Goal: Task Accomplishment & Management: Manage account settings

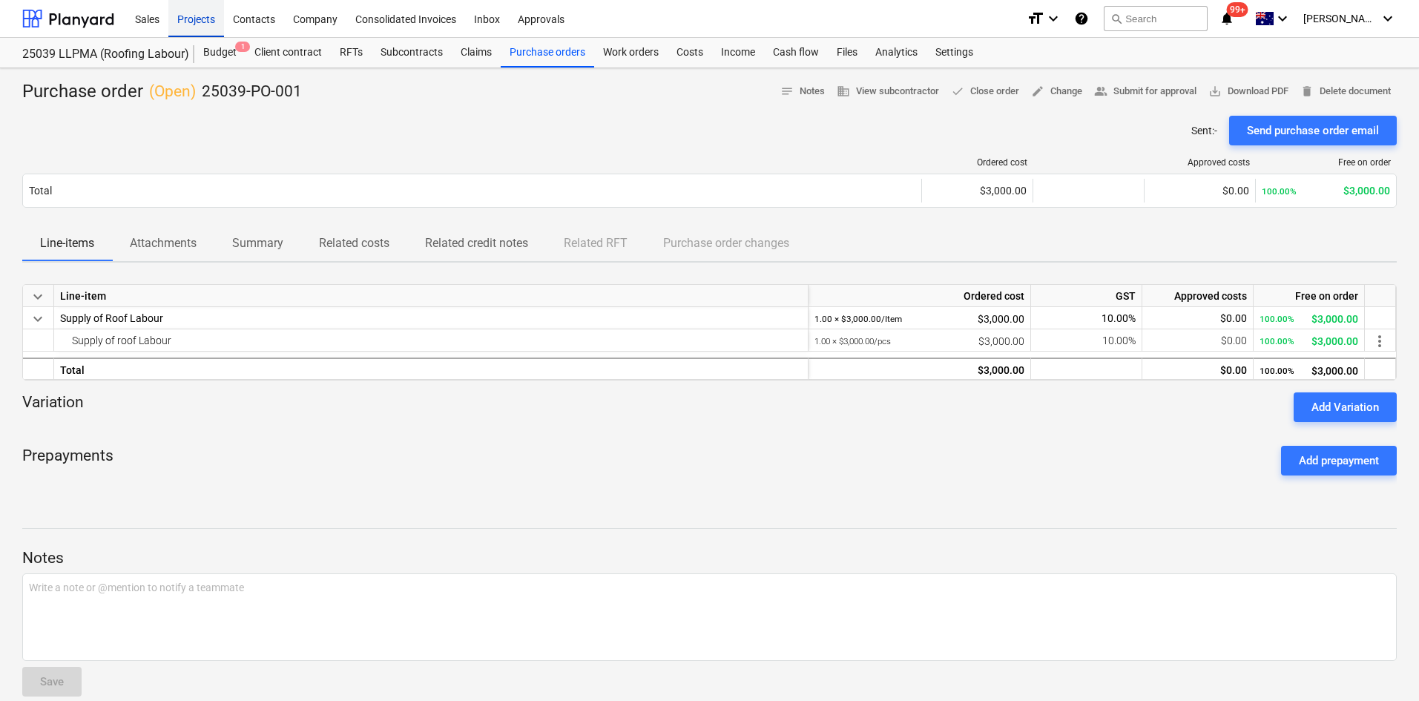
click at [192, 27] on div "Projects" at bounding box center [196, 18] width 56 height 38
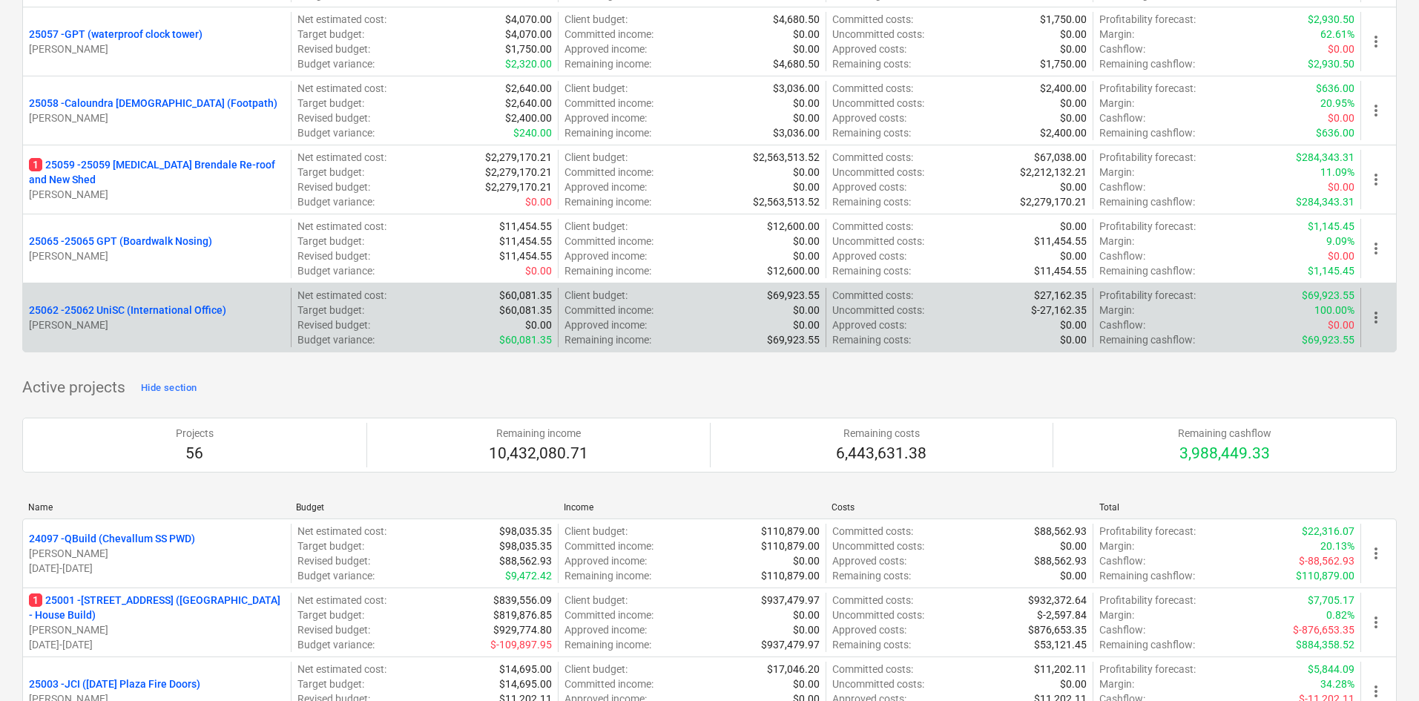
scroll to position [1038, 0]
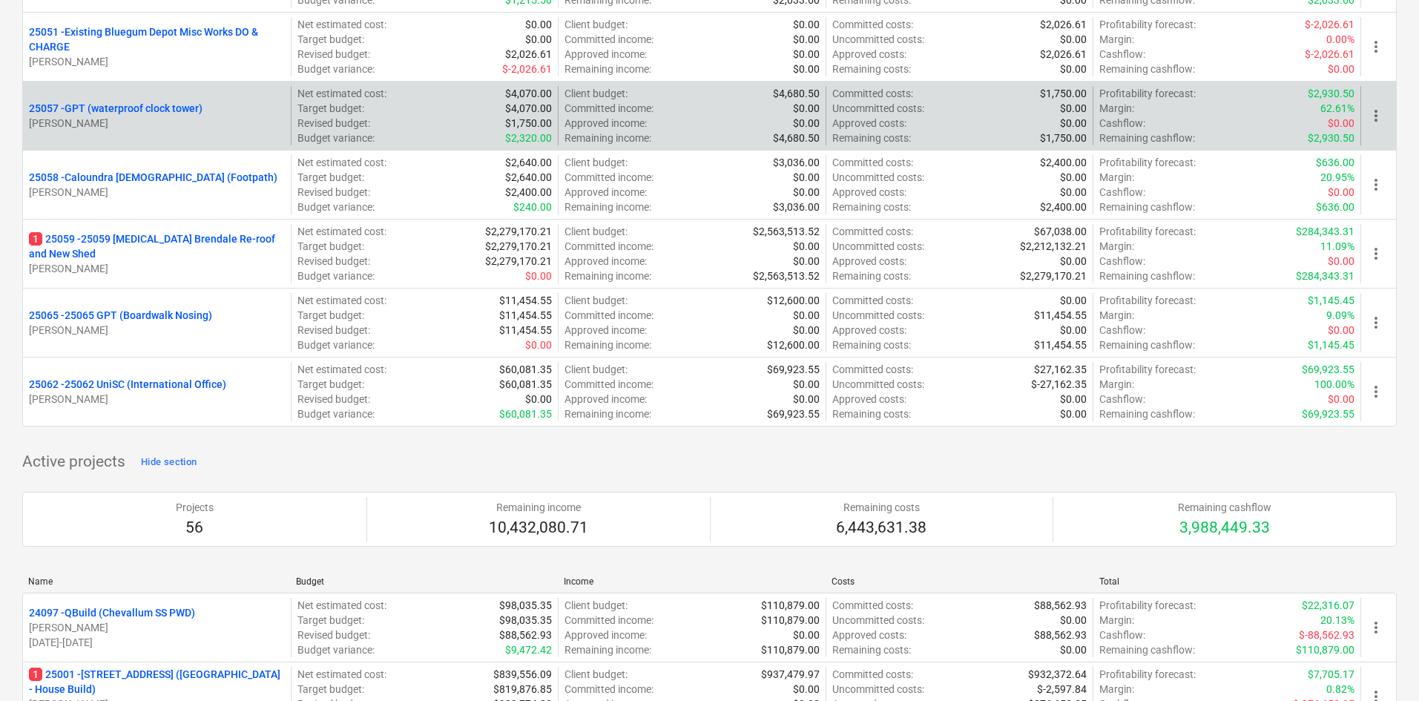
click at [179, 106] on p "25057 - GPT (waterproof clock tower)" at bounding box center [116, 108] width 174 height 15
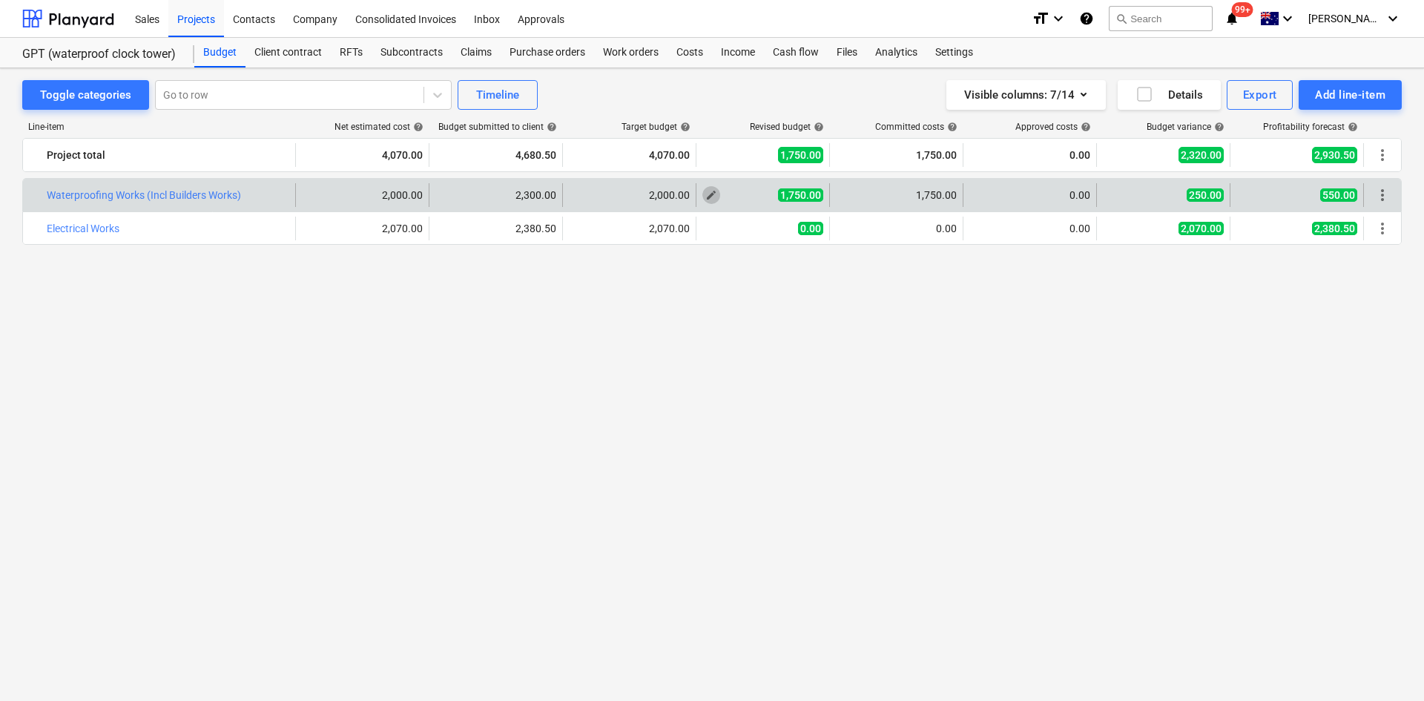
click at [711, 194] on span "edit" at bounding box center [711, 195] width 12 height 12
type textarea "x"
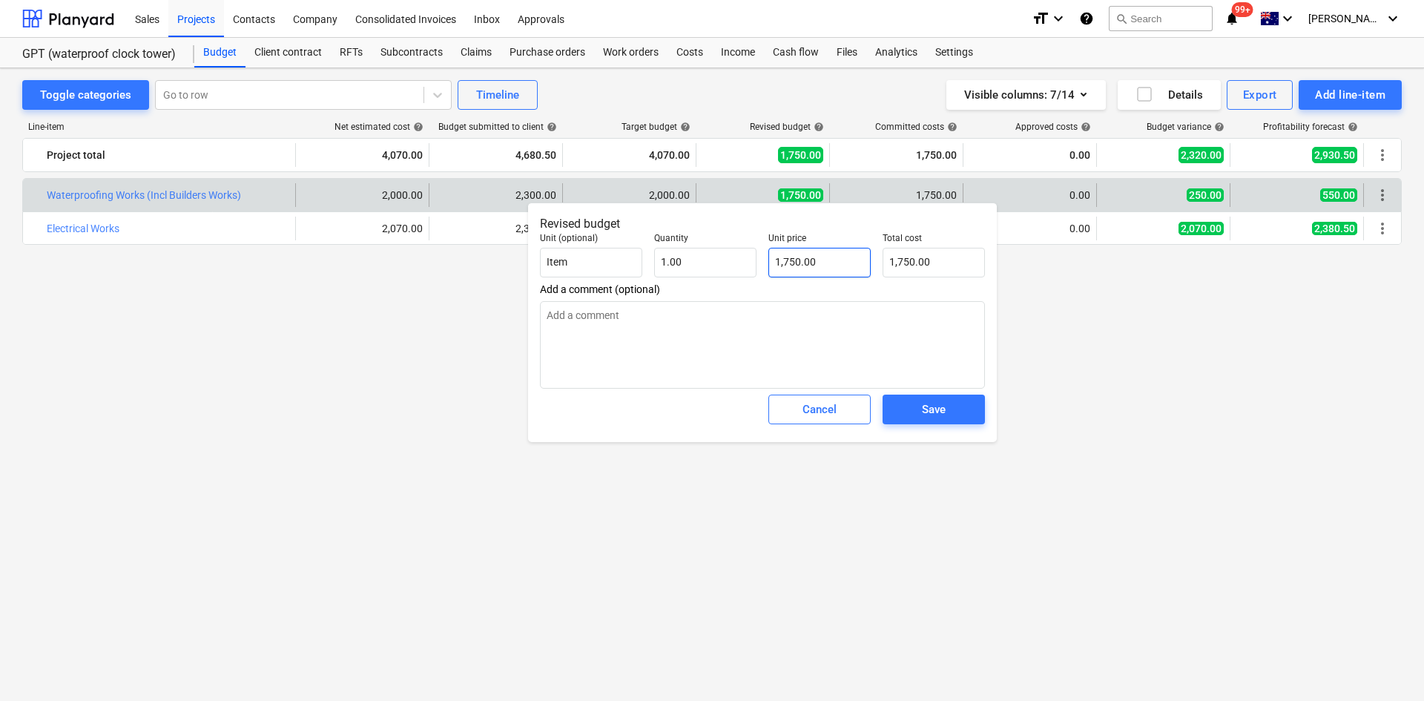
type input "1750"
drag, startPoint x: 819, startPoint y: 263, endPoint x: 767, endPoint y: 268, distance: 52.2
click at [767, 268] on div "Unit price 1750" at bounding box center [819, 255] width 114 height 56
type textarea "x"
type input "2"
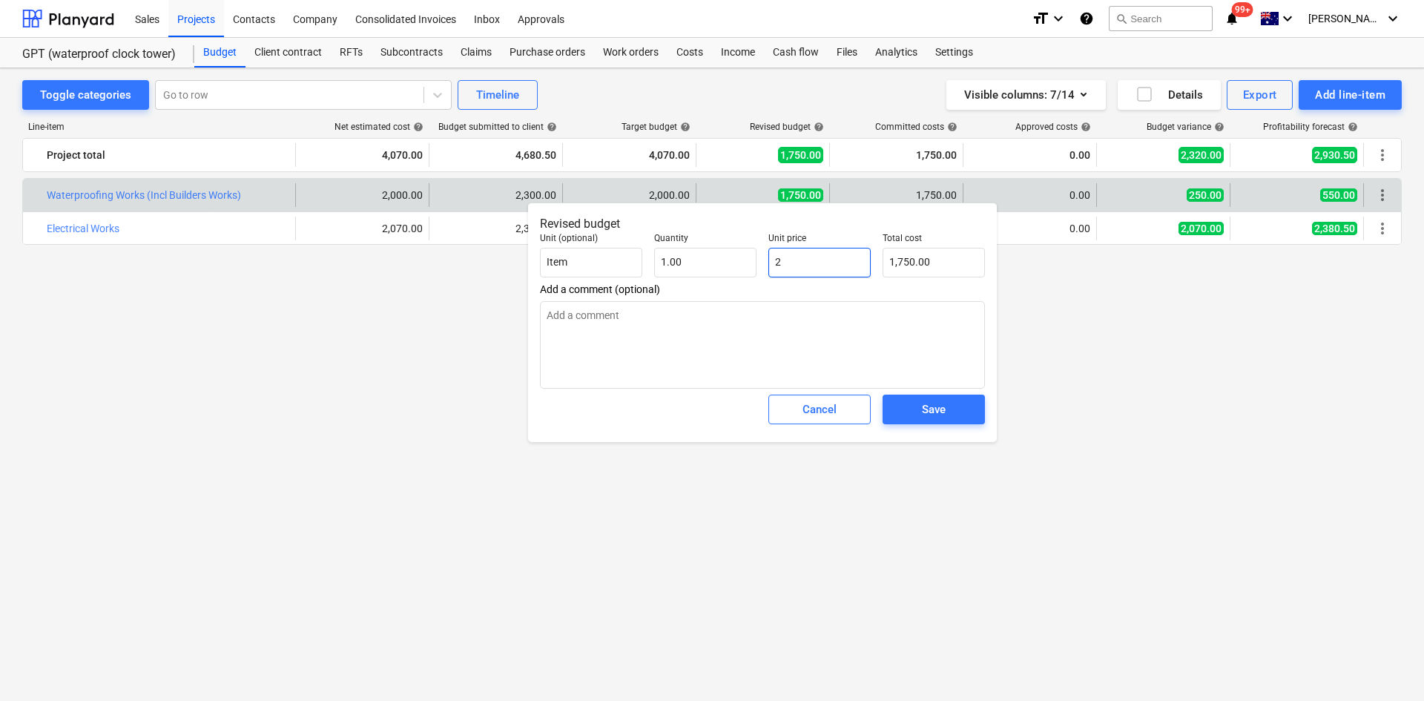
type input "2.00"
type textarea "x"
type input "22"
type input "22.00"
type textarea "x"
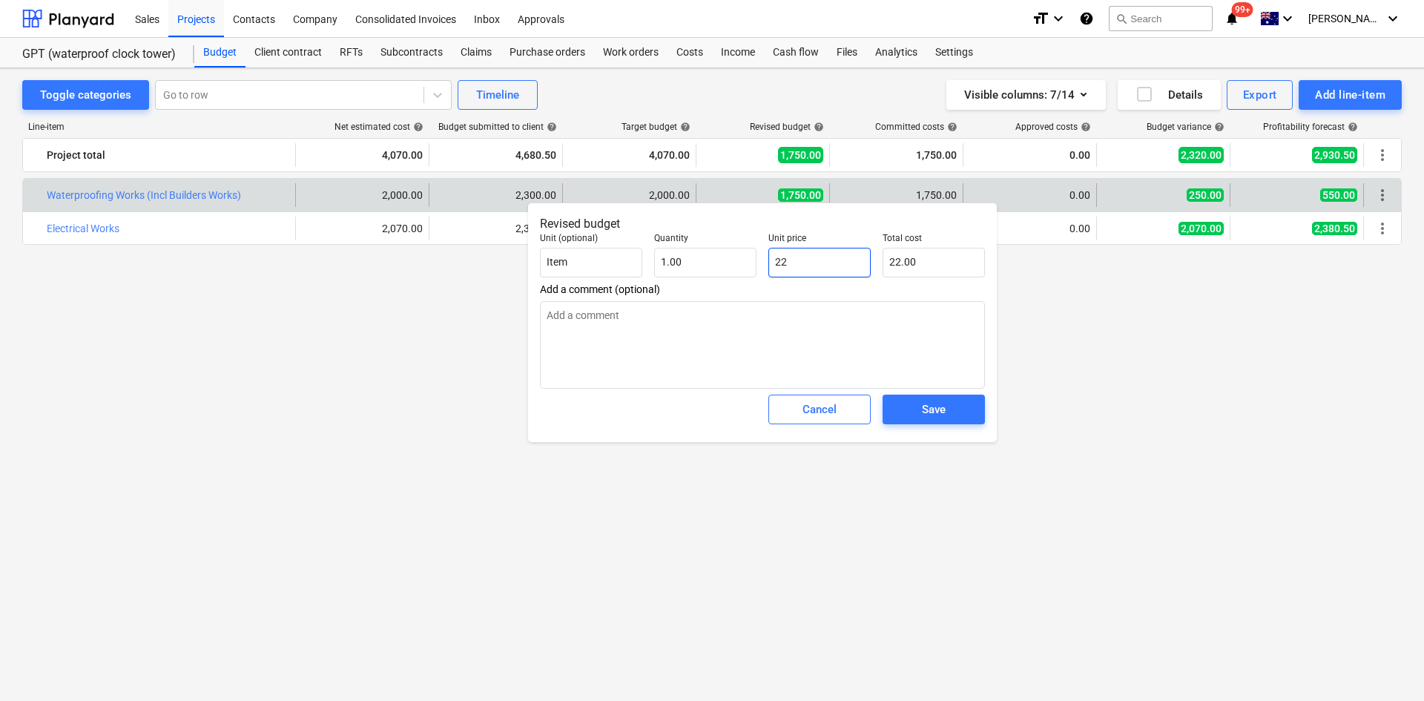
type input "220"
type input "220.00"
type textarea "x"
type input "2200"
type input "2,200.00"
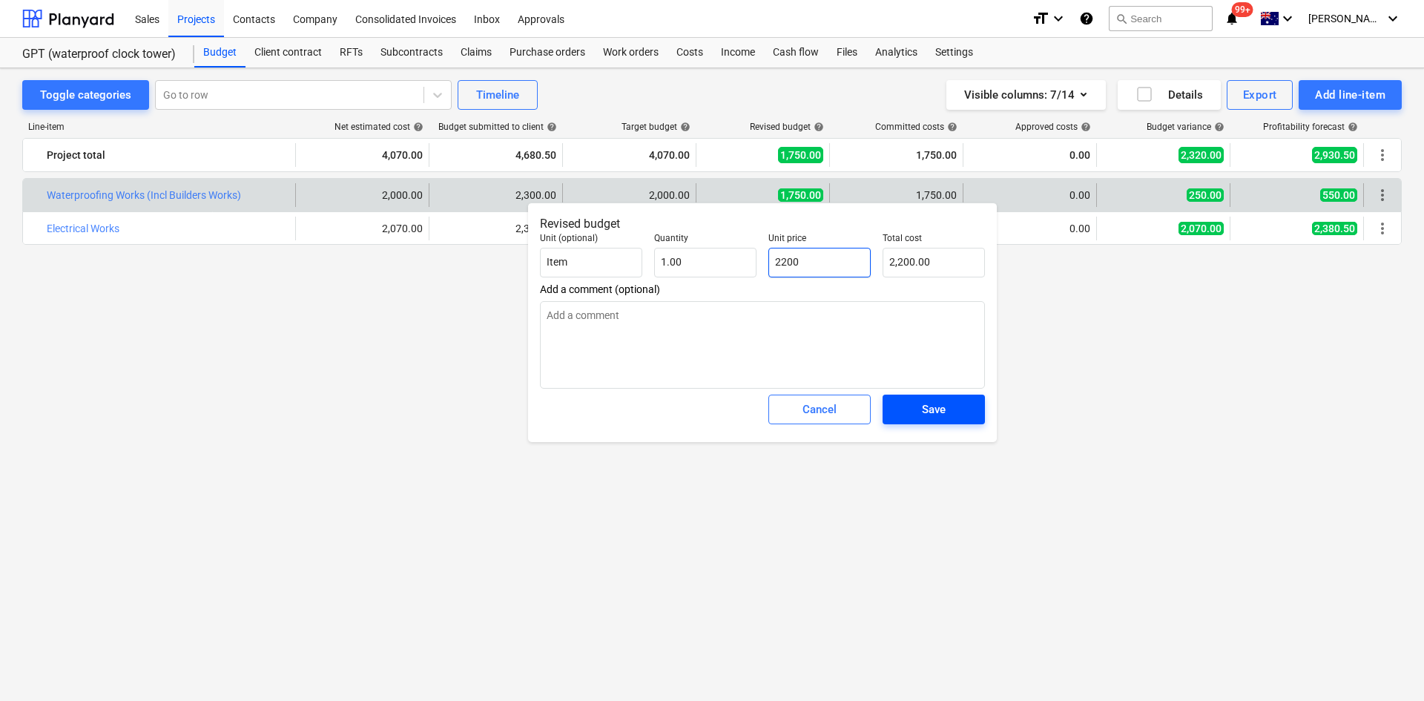
type input "2200"
type textarea "x"
type input "2,200.00"
click at [930, 414] on div "Save" at bounding box center [934, 409] width 24 height 19
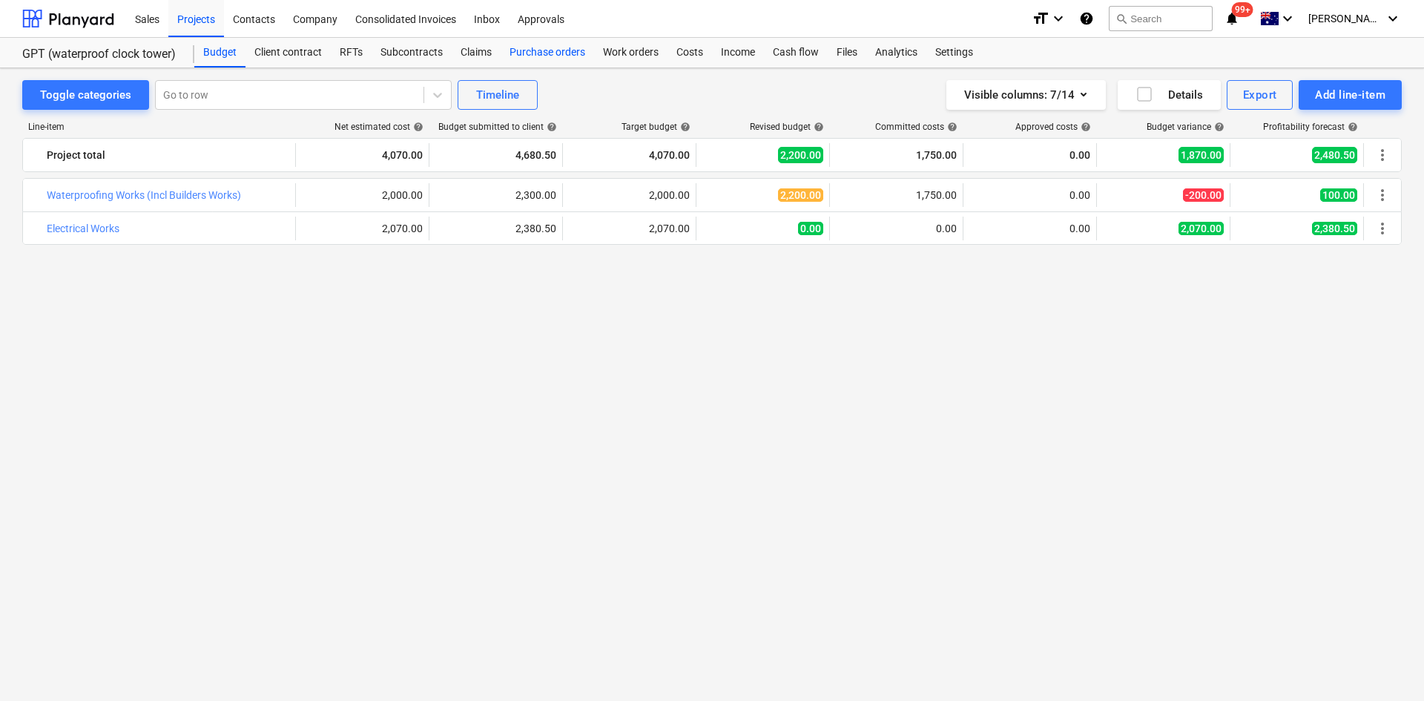
click at [571, 50] on div "Purchase orders" at bounding box center [547, 53] width 93 height 30
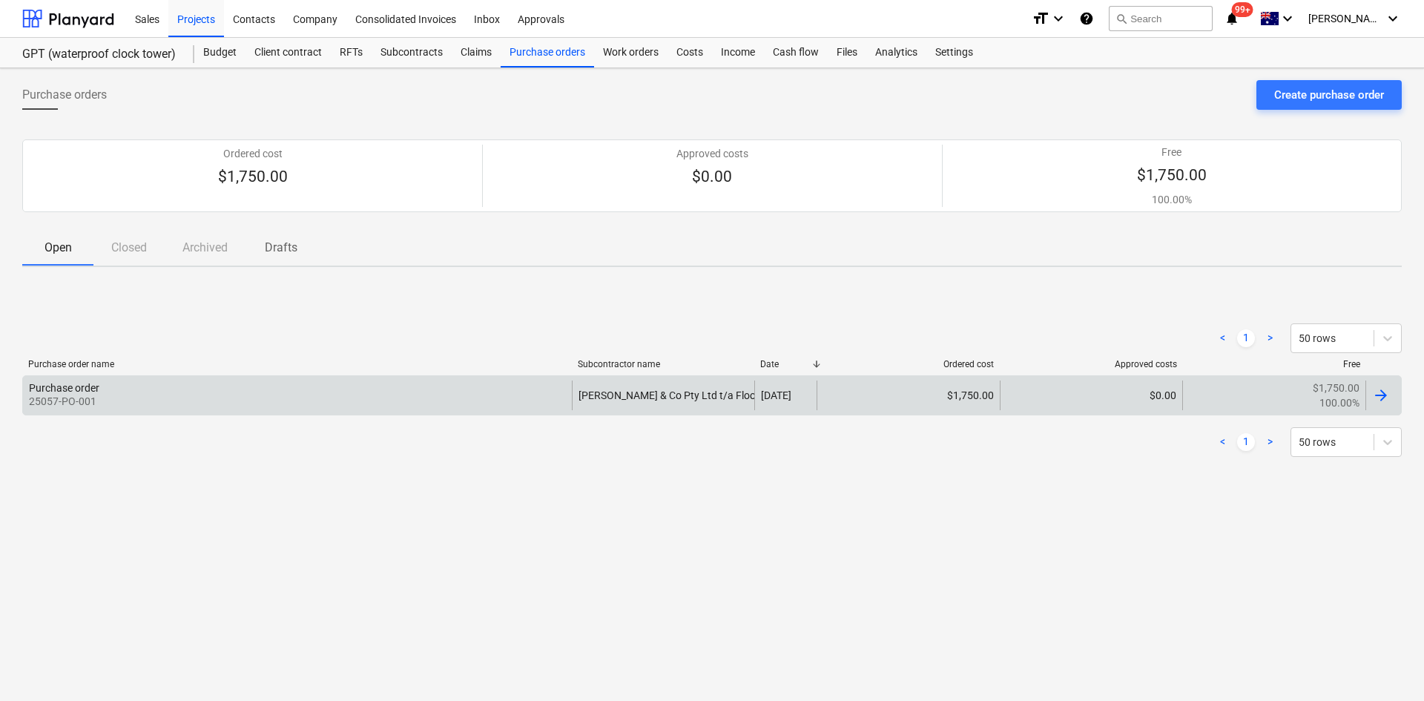
click at [644, 400] on div "[PERSON_NAME] & Co Pty Ltd t/a Floortec Seamless Coatings" at bounding box center [663, 395] width 183 height 30
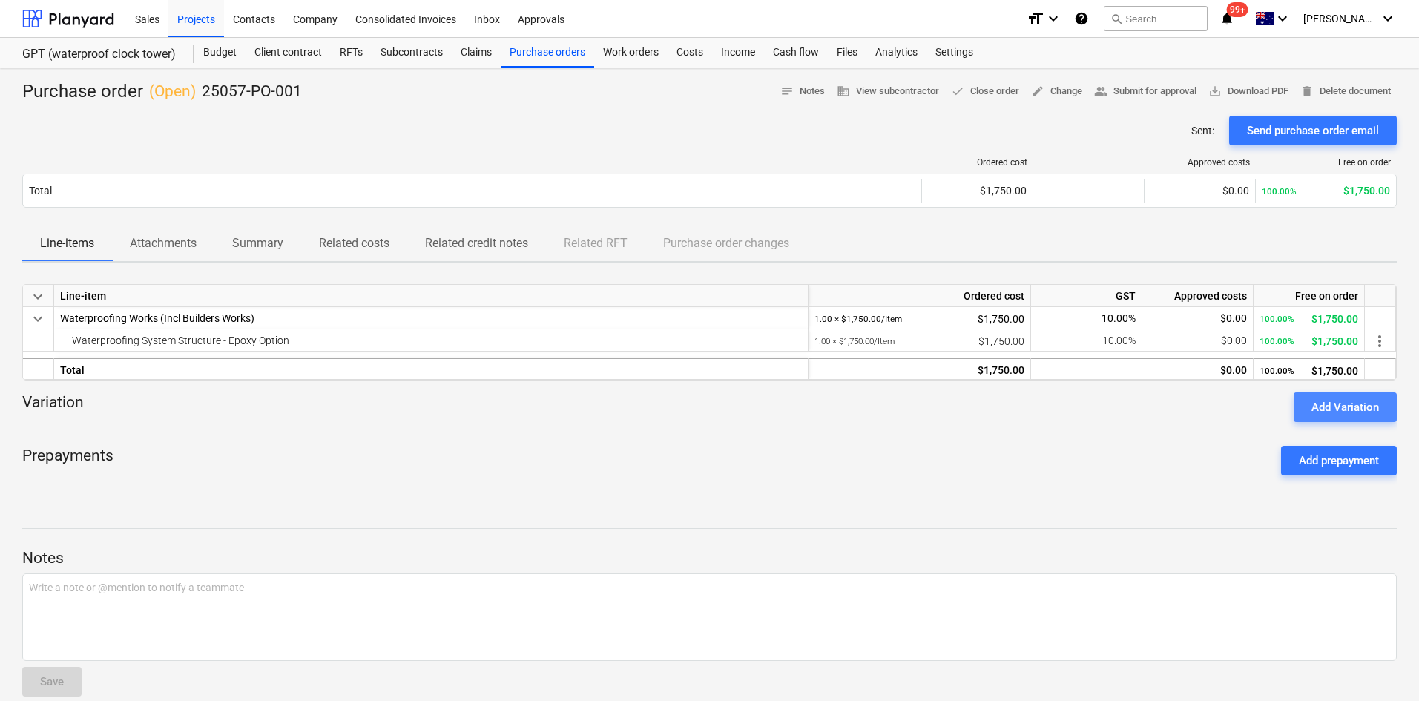
click at [1358, 410] on div "Add Variation" at bounding box center [1344, 406] width 67 height 19
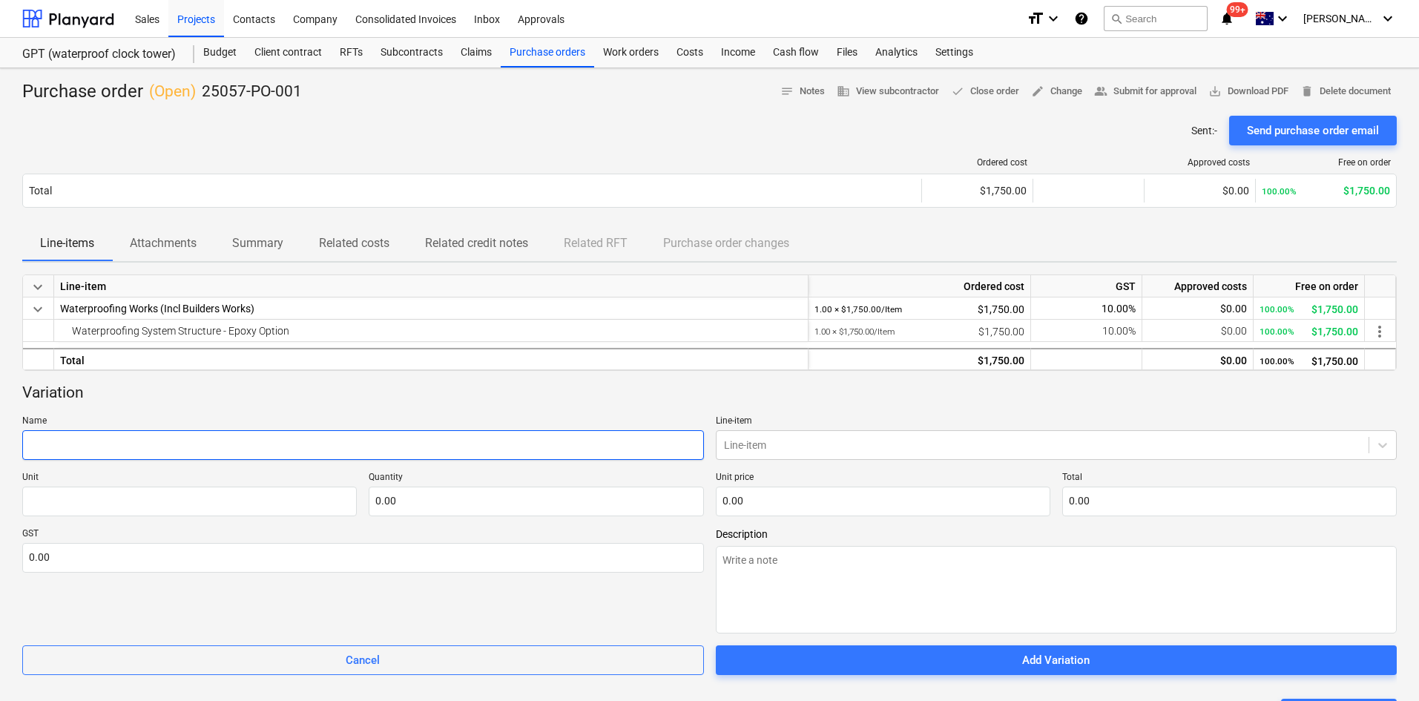
click at [602, 452] on input "text" at bounding box center [362, 445] width 681 height 30
type textarea "x"
type input "A"
type textarea "x"
type input "Ad"
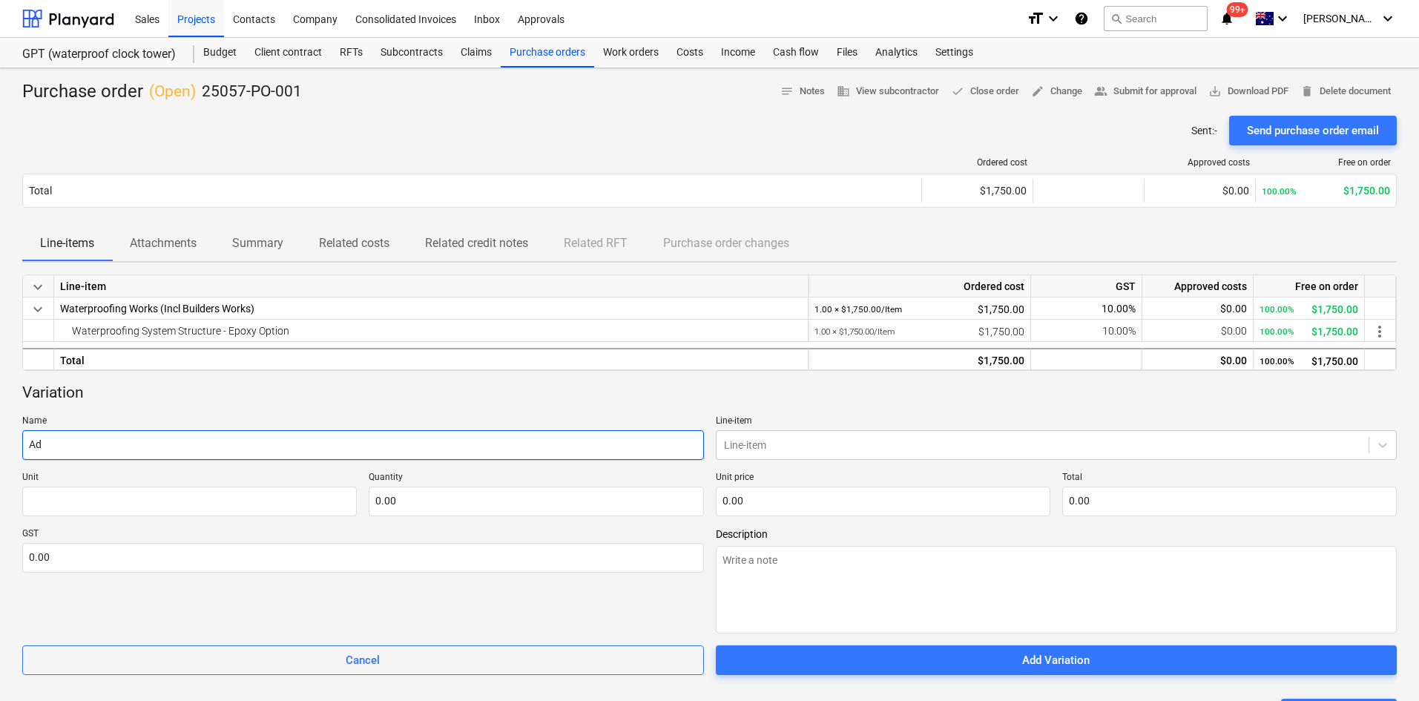
type textarea "x"
type input "Add"
type textarea "x"
type input "Addi"
type textarea "x"
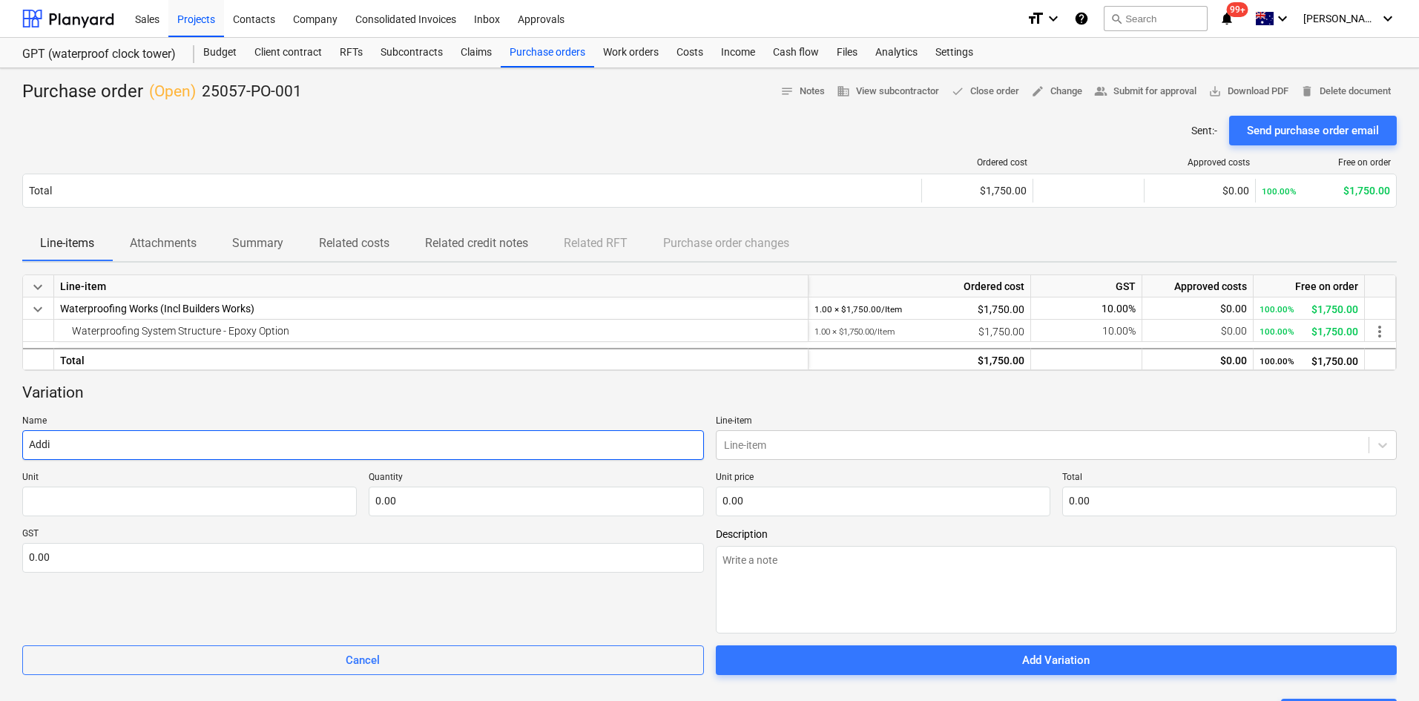
type input "Addit"
type textarea "x"
type input "[PERSON_NAME]"
type textarea "x"
type input "Additio"
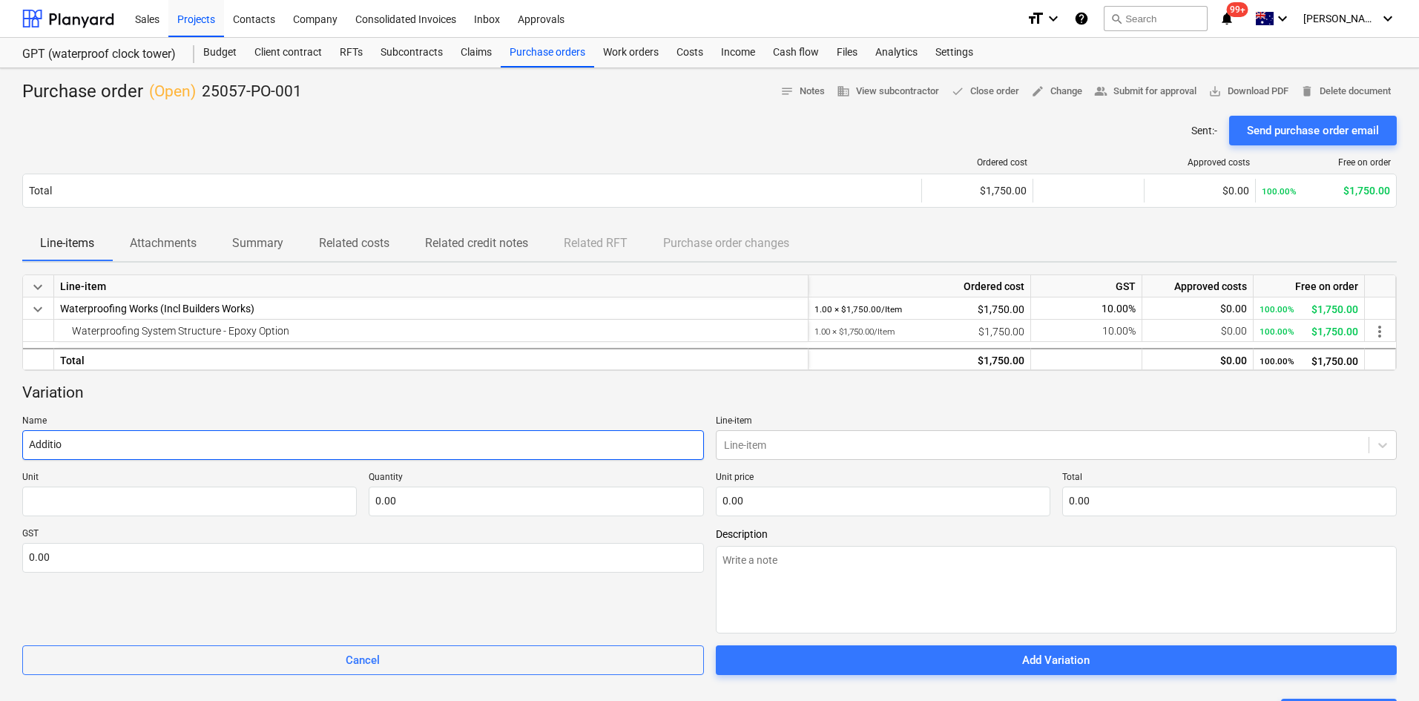
type textarea "x"
type input "Addition"
type textarea "x"
type input "Additiona"
type textarea "x"
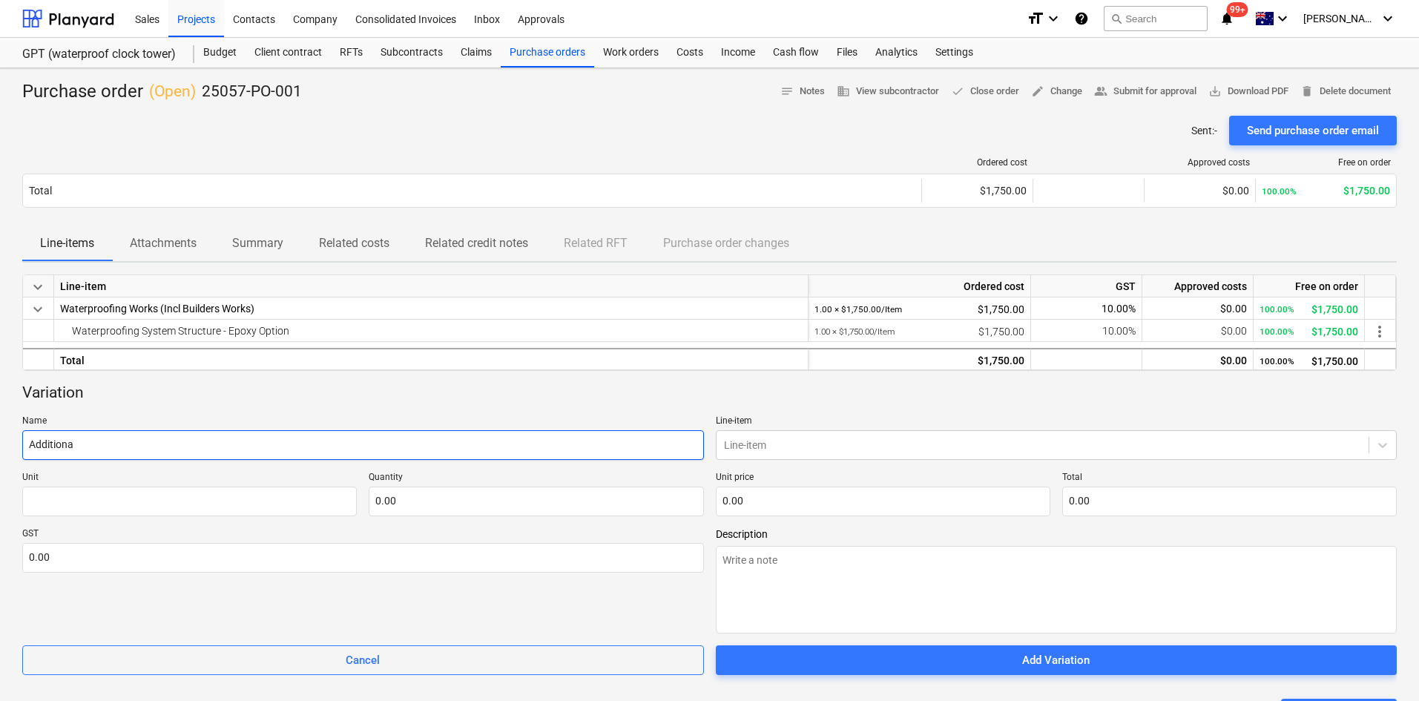
type input "Additional"
type textarea "x"
type input "Additional"
type textarea "x"
type input "Additional C"
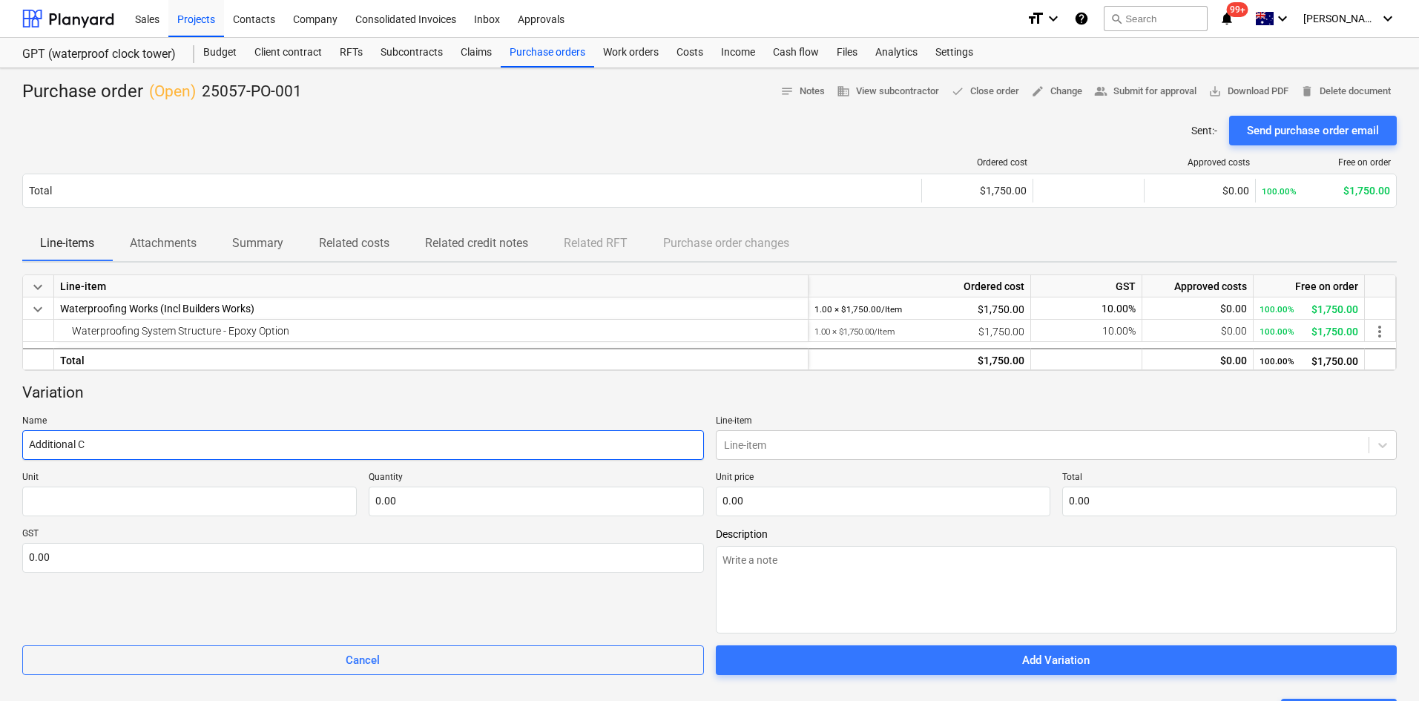
type textarea "x"
type input "Additional Co"
type textarea "x"
type input "Additional Cos"
type textarea "x"
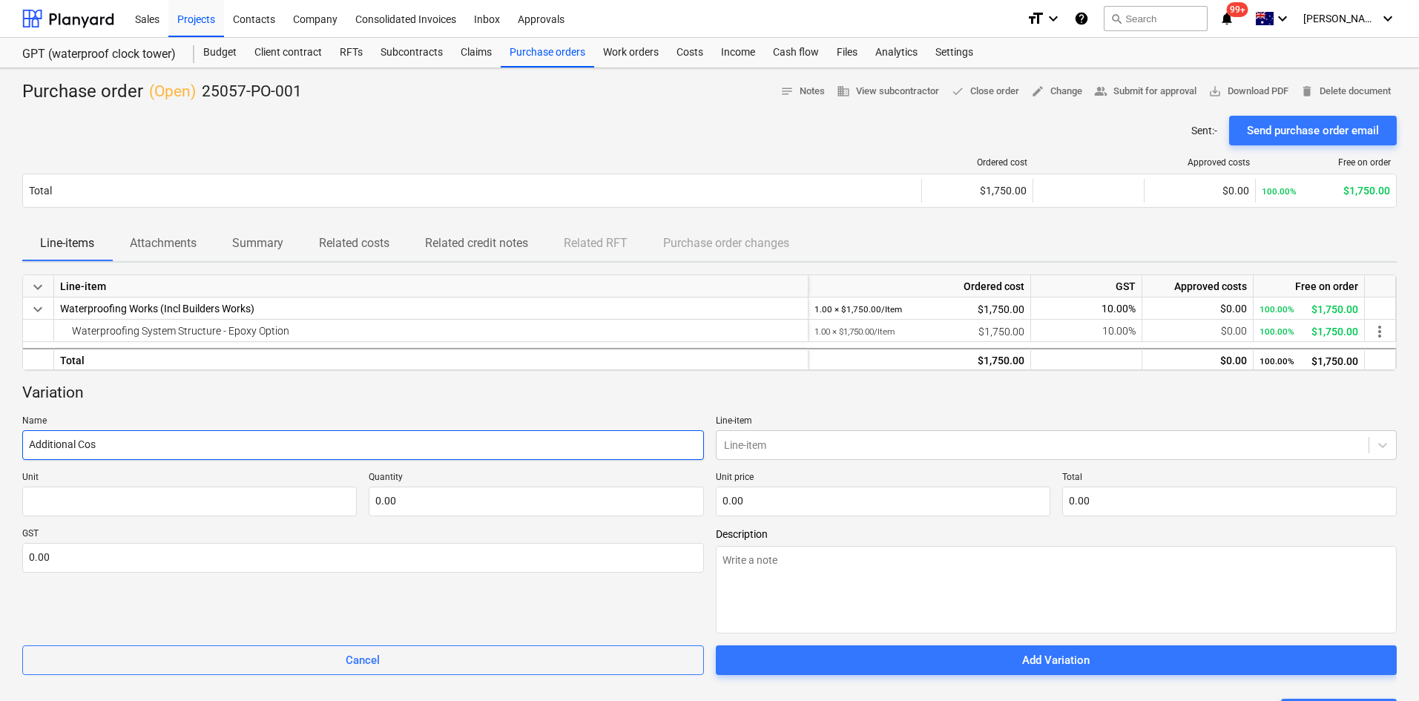
type input "Additional Cost"
type textarea "x"
type input "Additional Cost"
type textarea "x"
type input "Additional Cost f"
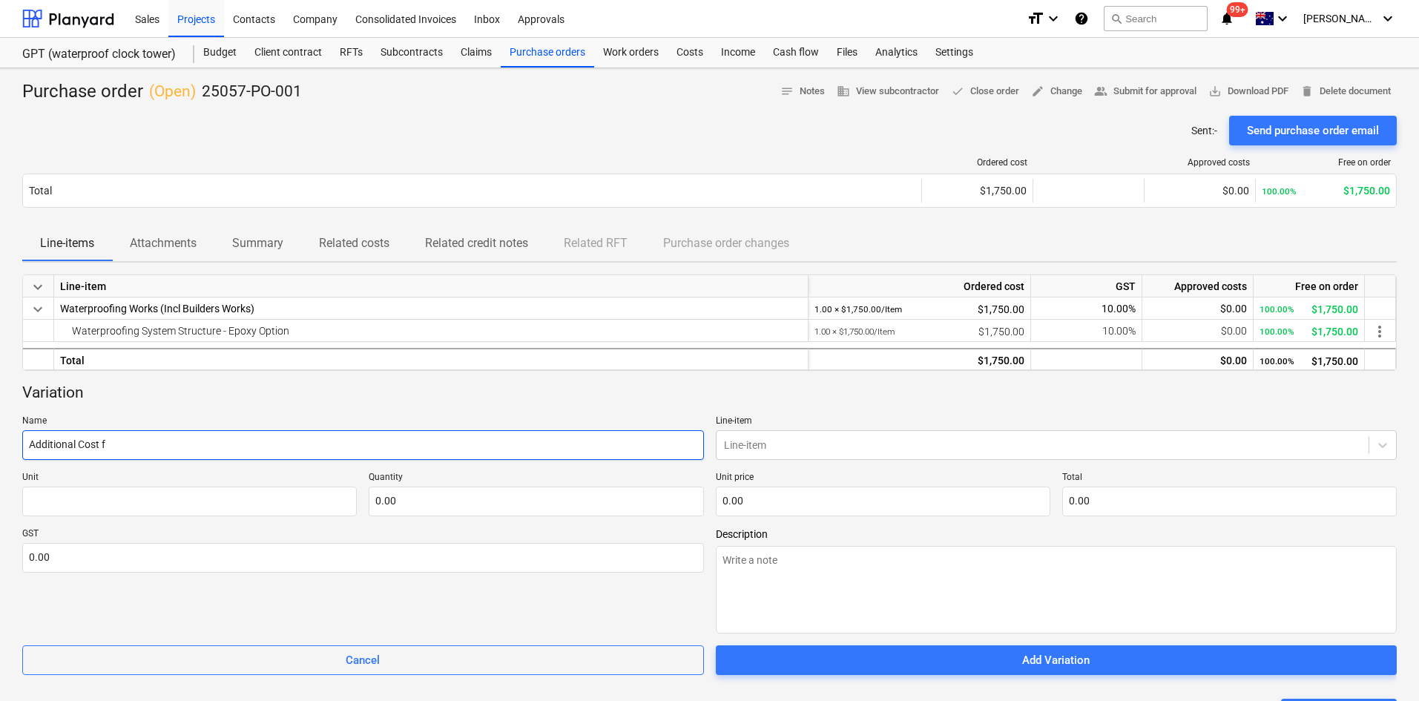
type textarea "x"
type input "Additional Cost fo"
type textarea "x"
type input "Additional Cost for"
type textarea "x"
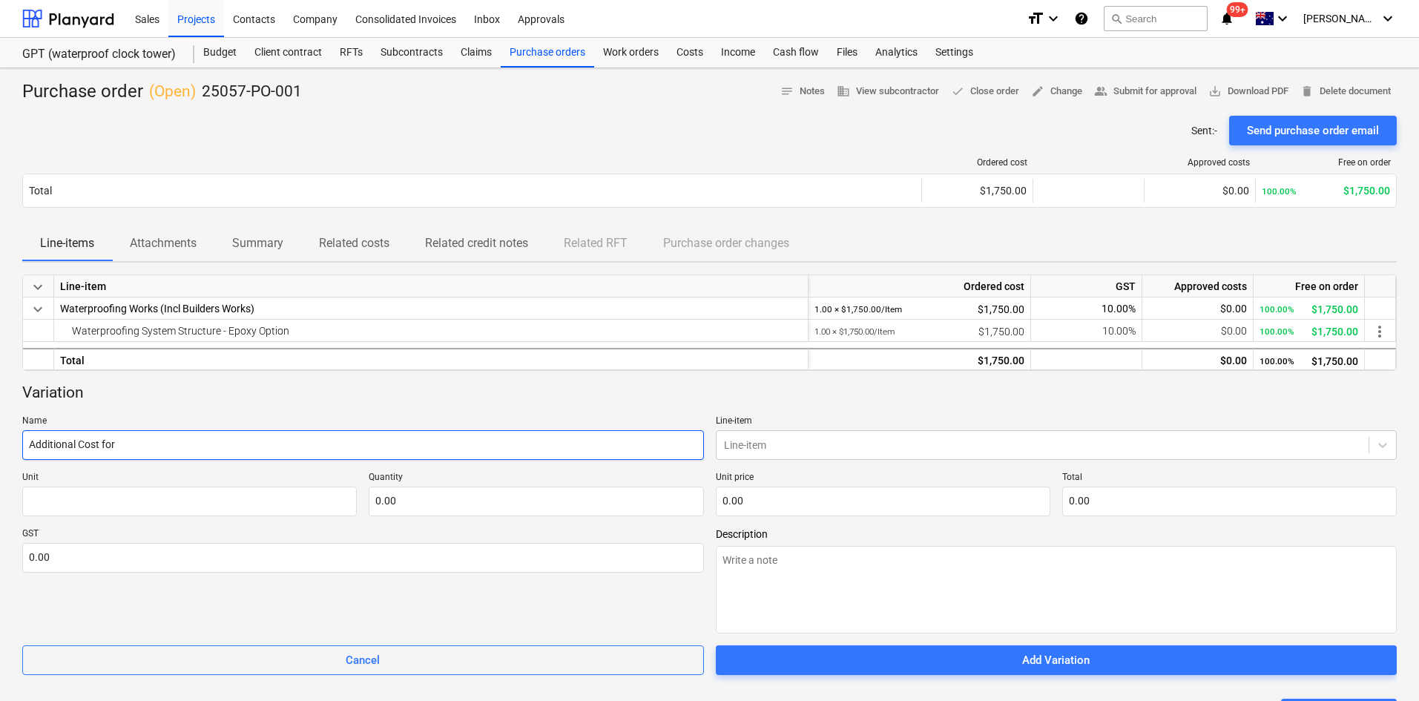
type input "Additional Cost for"
type textarea "x"
type input "Additional Cost for S"
type textarea "x"
type input "Additional Cost for Su"
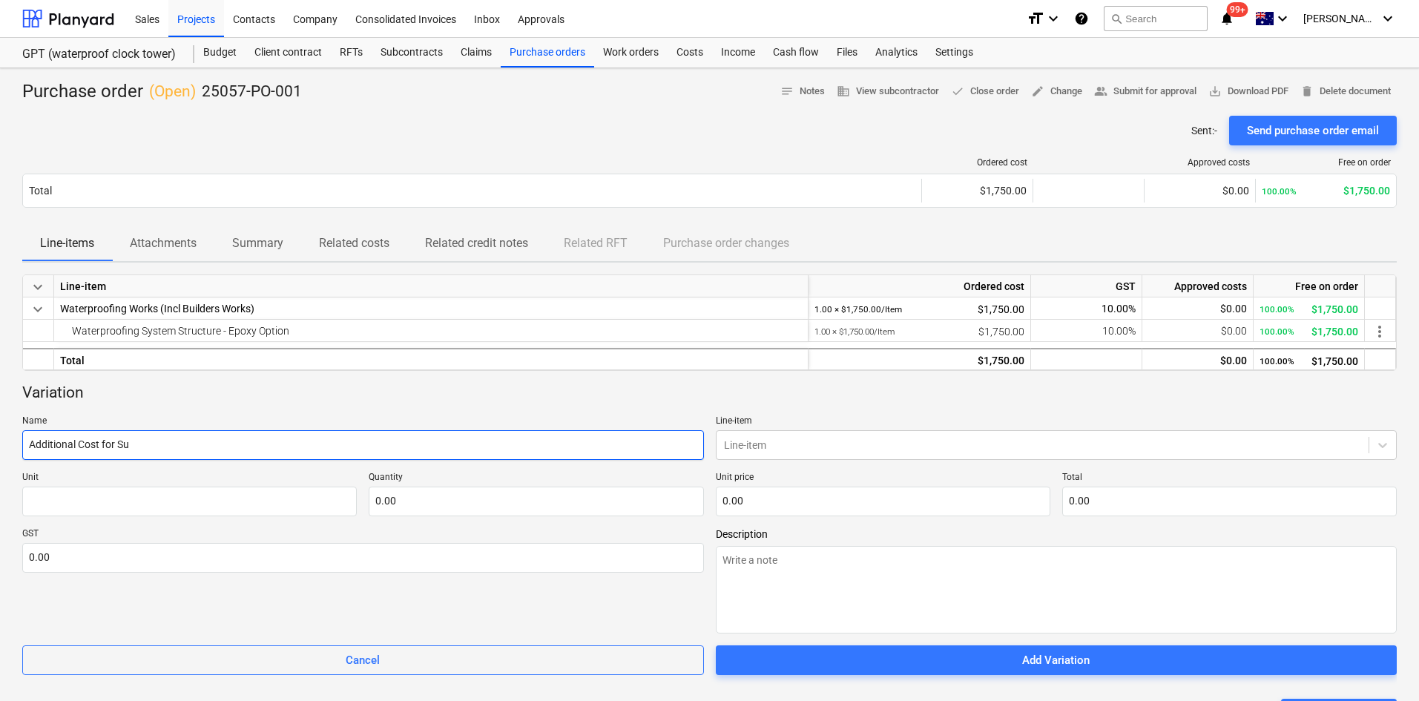
type textarea "x"
type input "Additional Cost for Sup"
type textarea "x"
type input "Additional Cost for Supp"
type textarea "x"
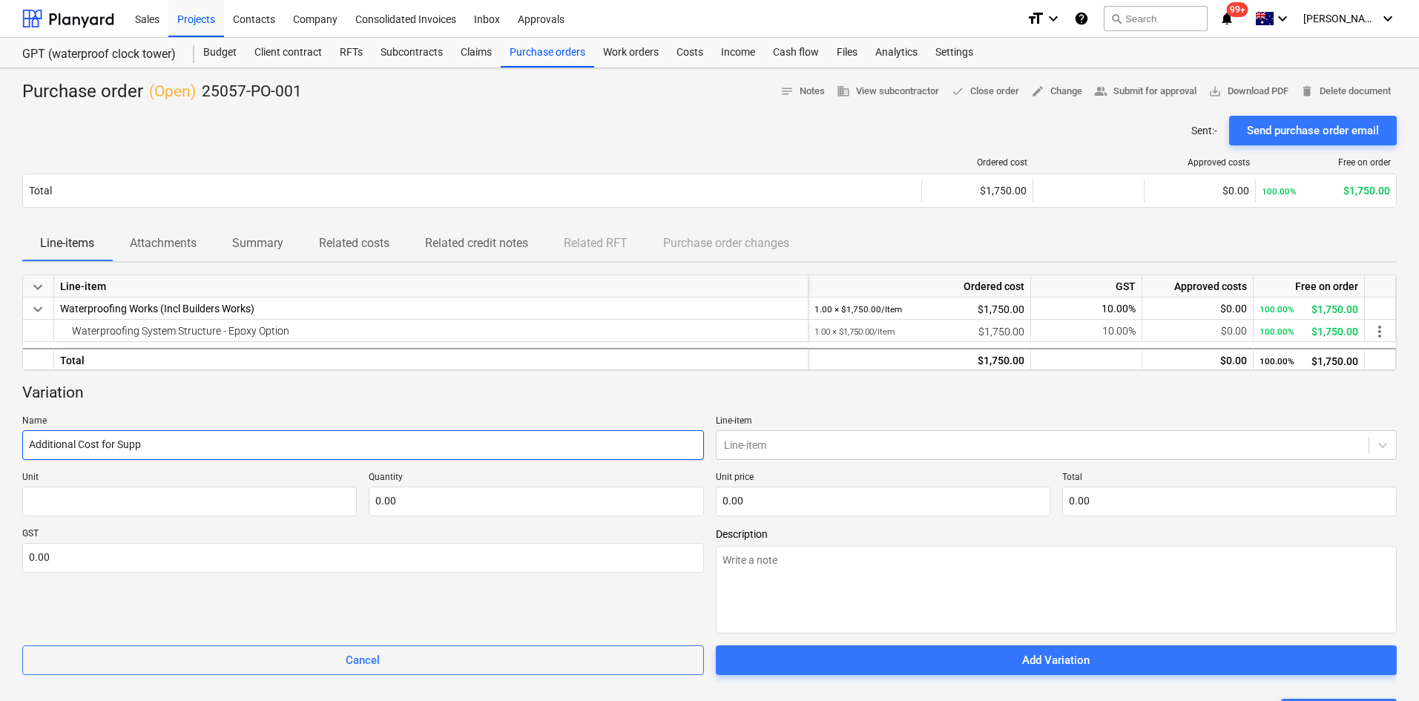
type input "Additional Cost for Suppl"
type textarea "x"
type input "Additional Cost for Supply"
type textarea "x"
type input "Additional Cost for Supply"
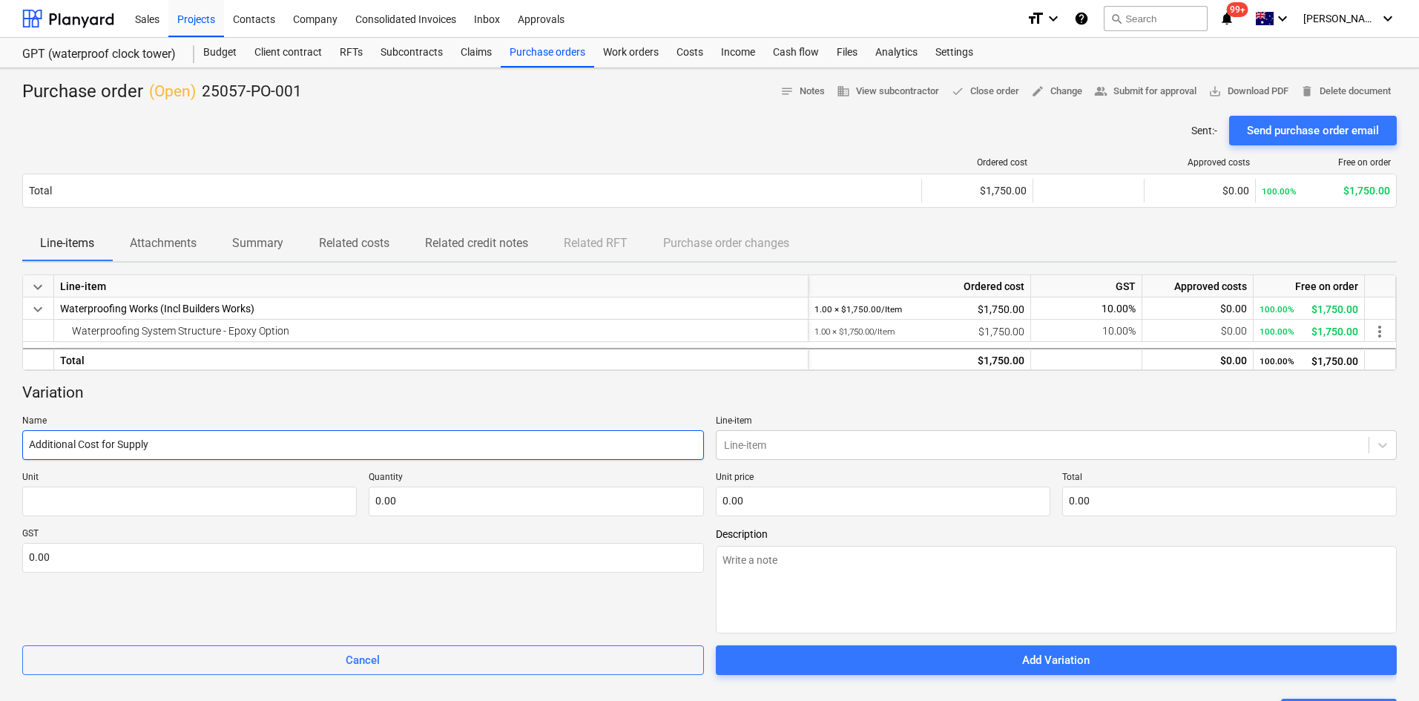
type textarea "x"
type input "Additional Cost for Supply &"
type textarea "x"
type input "Additional Cost for Supply &"
type textarea "x"
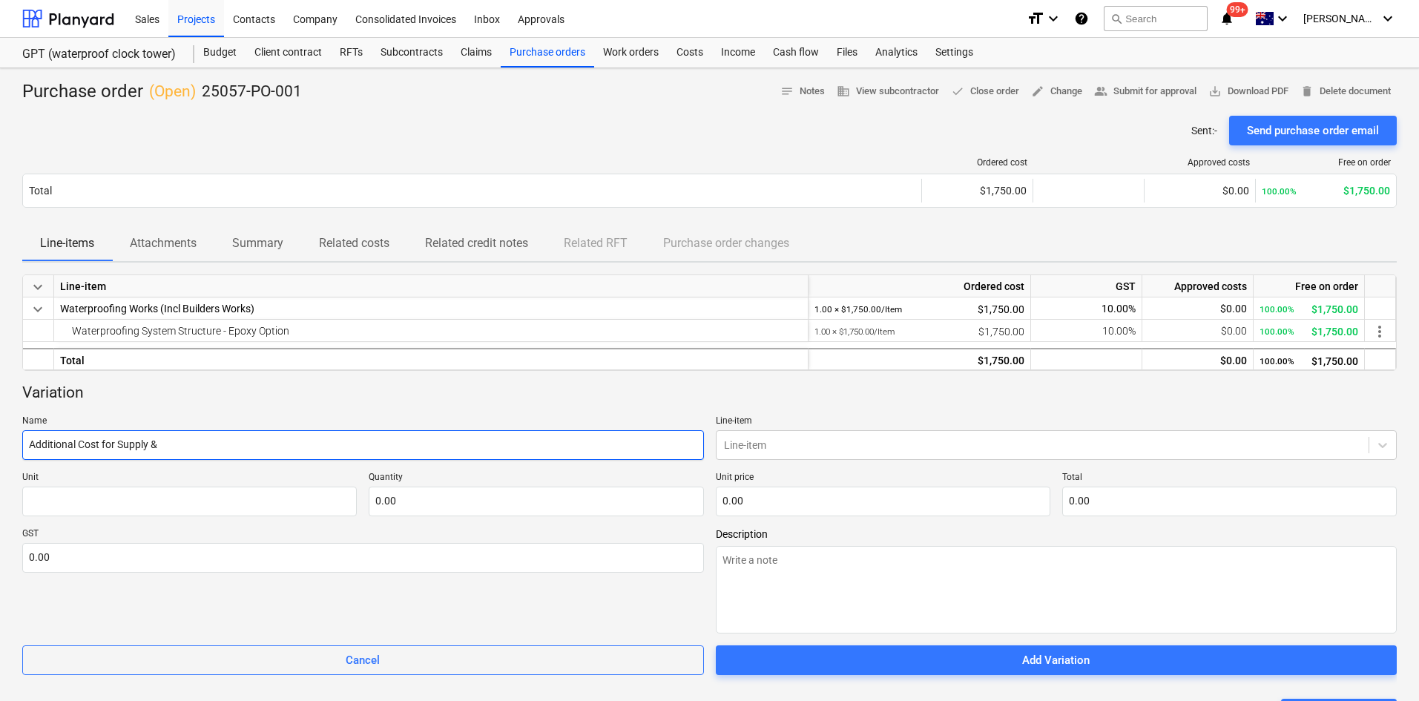
type input "Additional Cost for Supply & I"
type textarea "x"
type input "Additional Cost for Supply & In"
type textarea "x"
type input "Additional Cost for Supply & Ins"
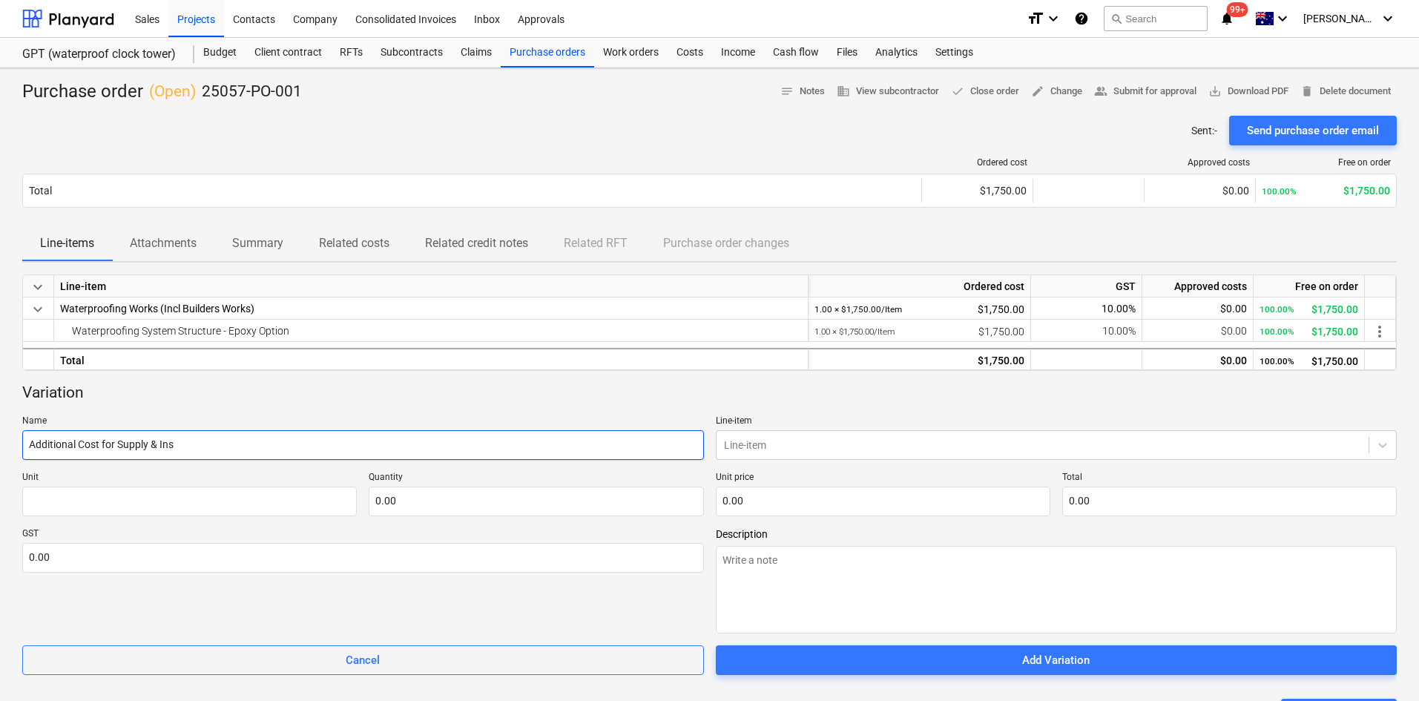
type textarea "x"
type input "Additional Cost for Supply & Inst"
type textarea "x"
type input "Additional Cost for Supply & Insta"
type textarea "x"
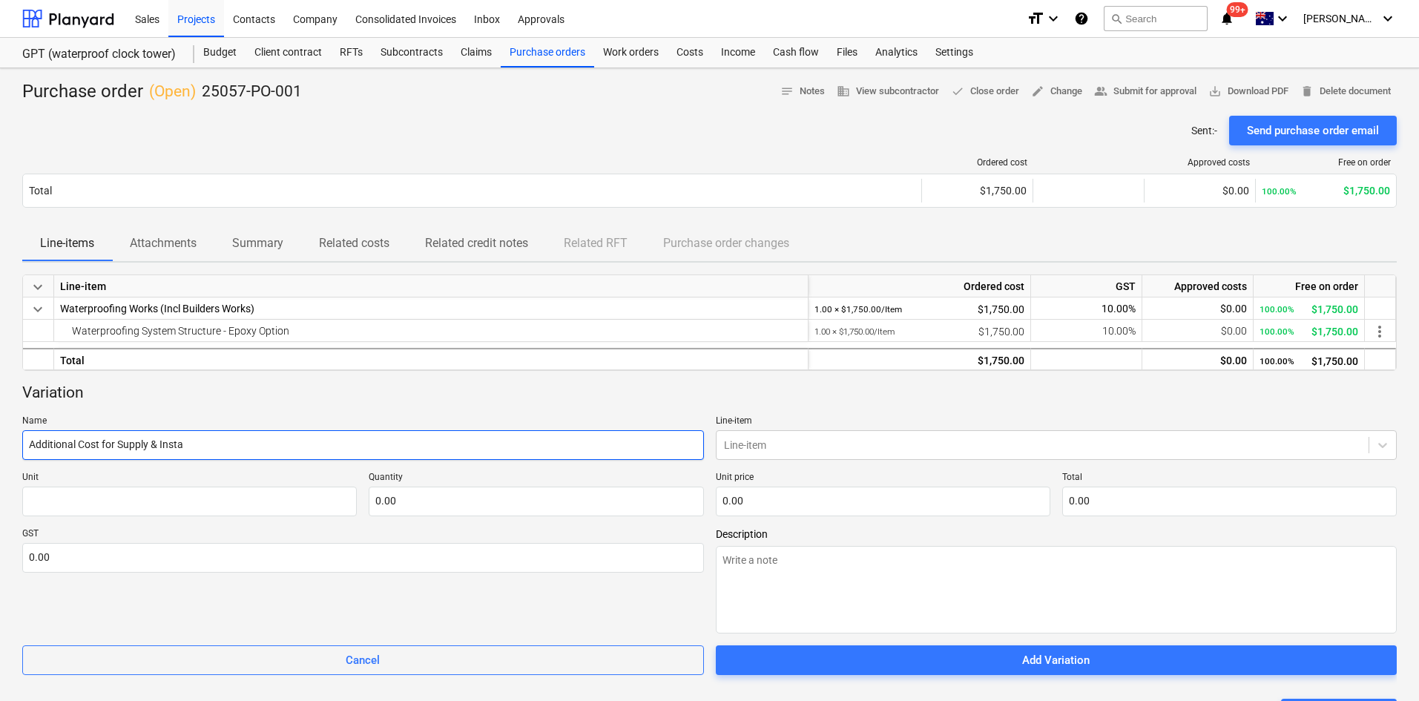
type input "Additional Cost for Supply & Instal"
type textarea "x"
type input "Additional Cost for Supply & Install"
type textarea "x"
type input "Additional Cost for Supply & Install"
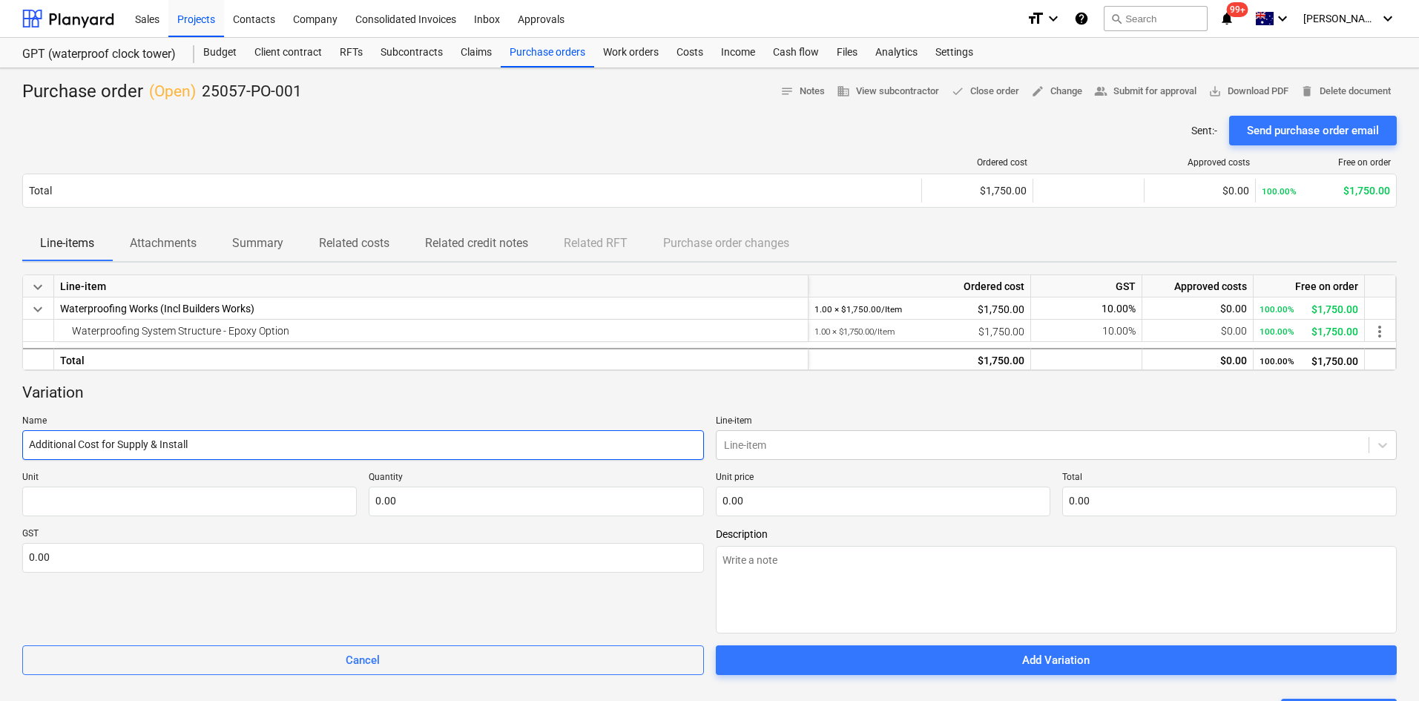
type textarea "x"
type input "Additional Cost for Supply & Install o"
type textarea "x"
type input "Additional Cost for Supply & Install of"
type textarea "x"
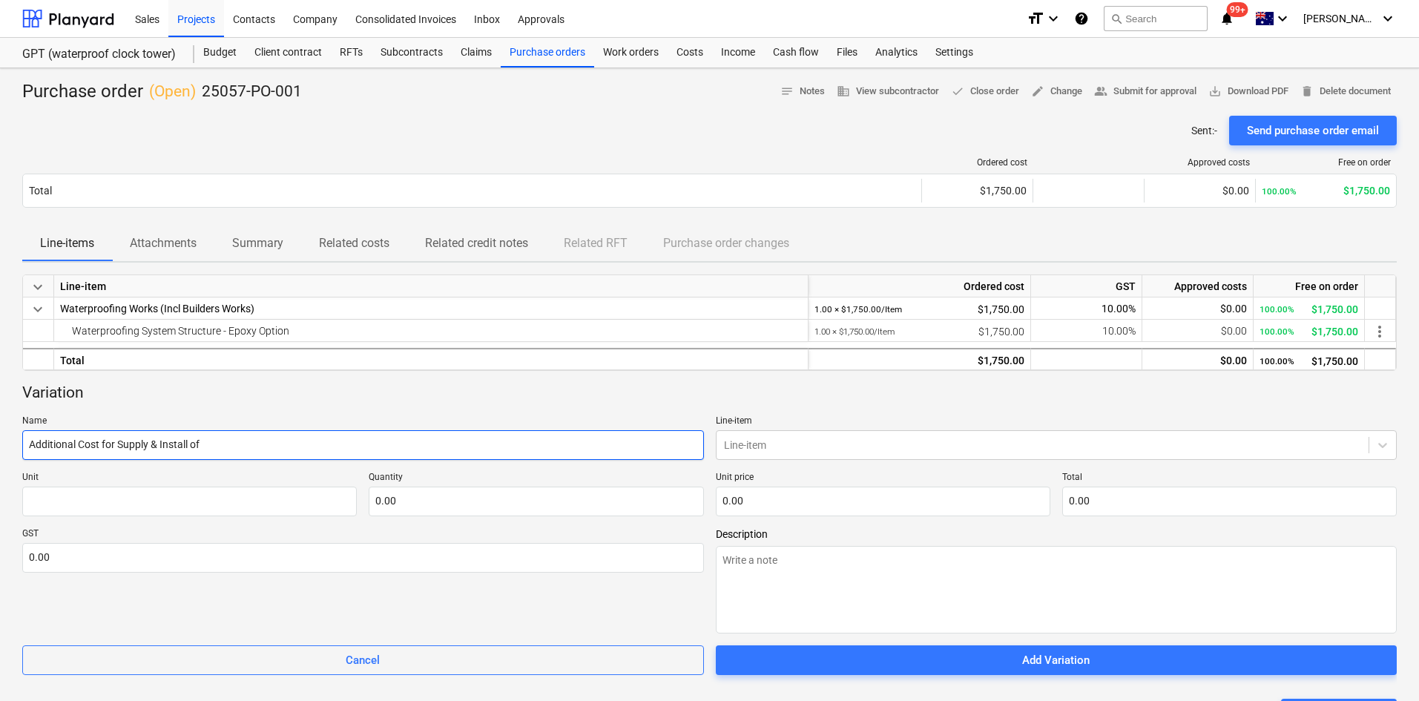
type input "Additional Cost for Supply & Install of"
type textarea "x"
type input "Additional Cost for Supply & Install of A"
type textarea "x"
type input "Additional Cost for Supply & Install of An"
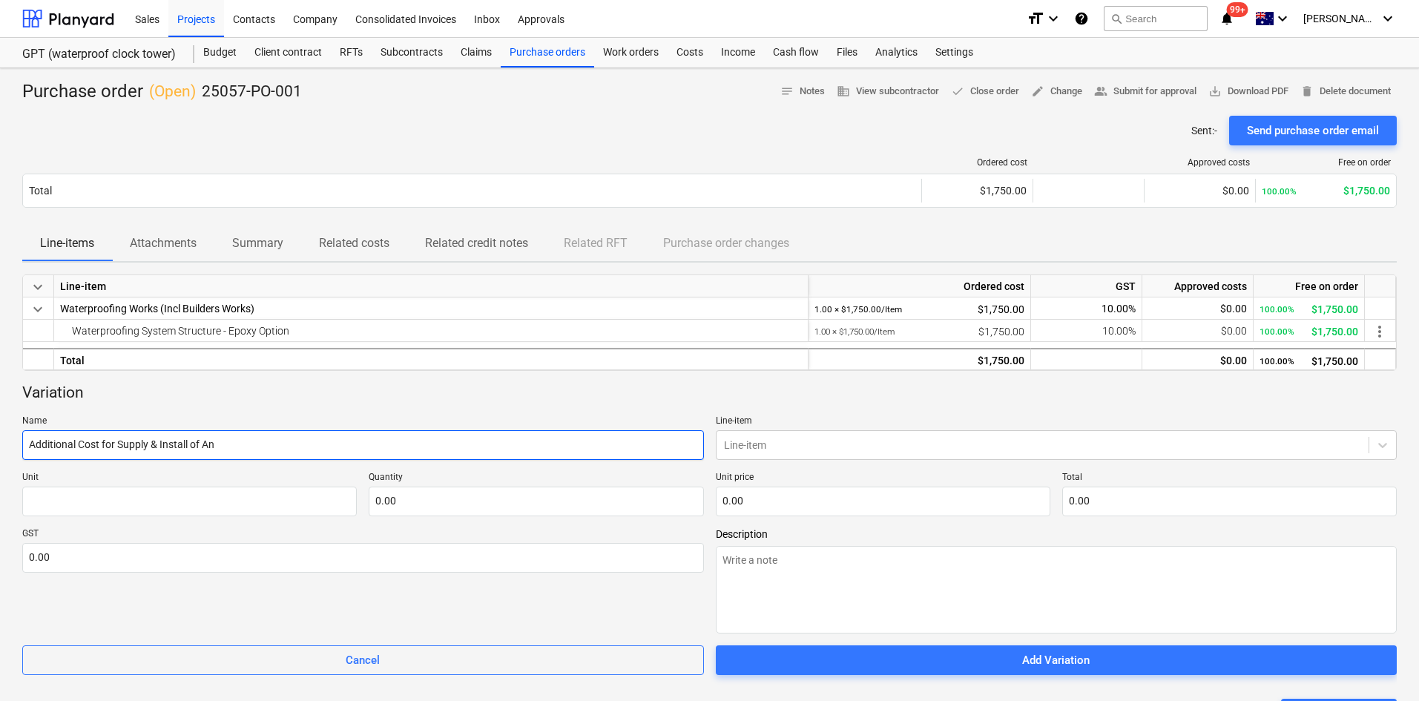
type textarea "x"
type input "Additional Cost for Supply & Install of Ang"
type textarea "x"
type input "Additional Cost for Supply & Install of Angl"
type textarea "x"
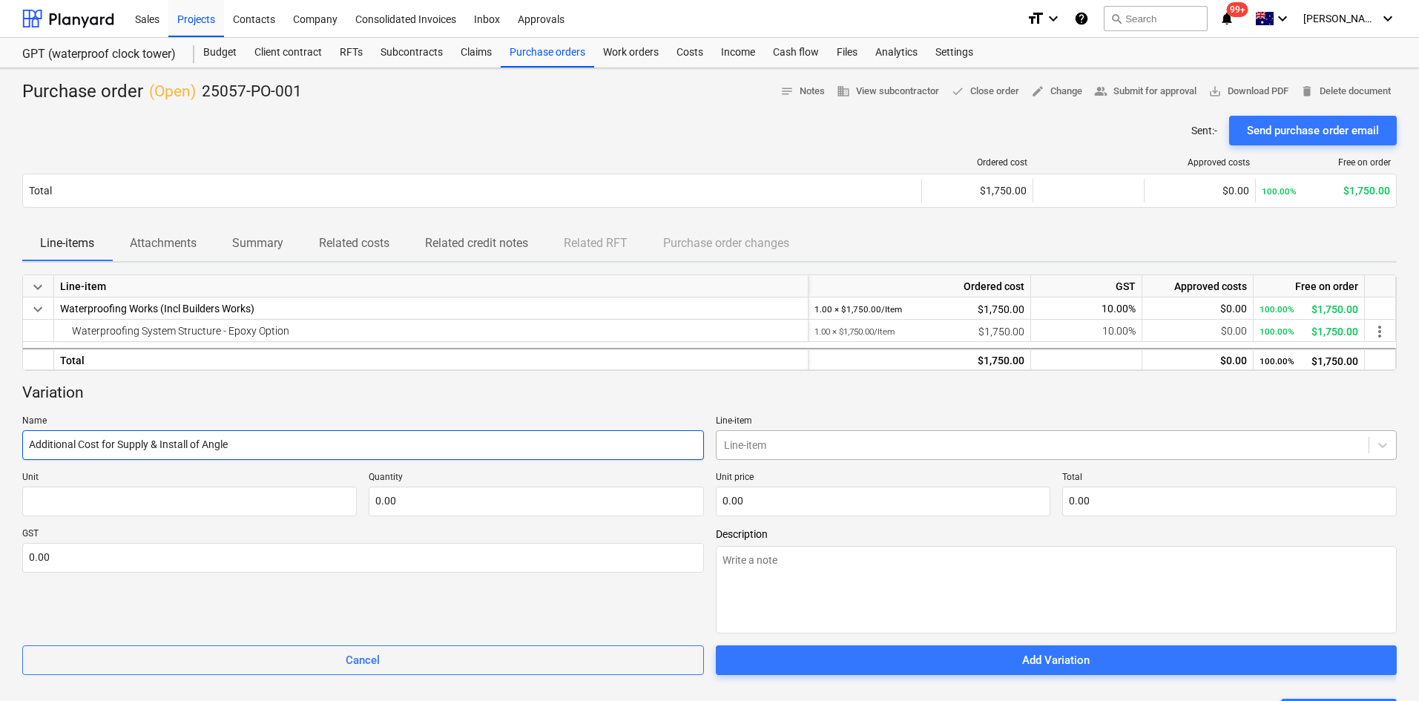
type input "Additional Cost for Supply & Install of Angle"
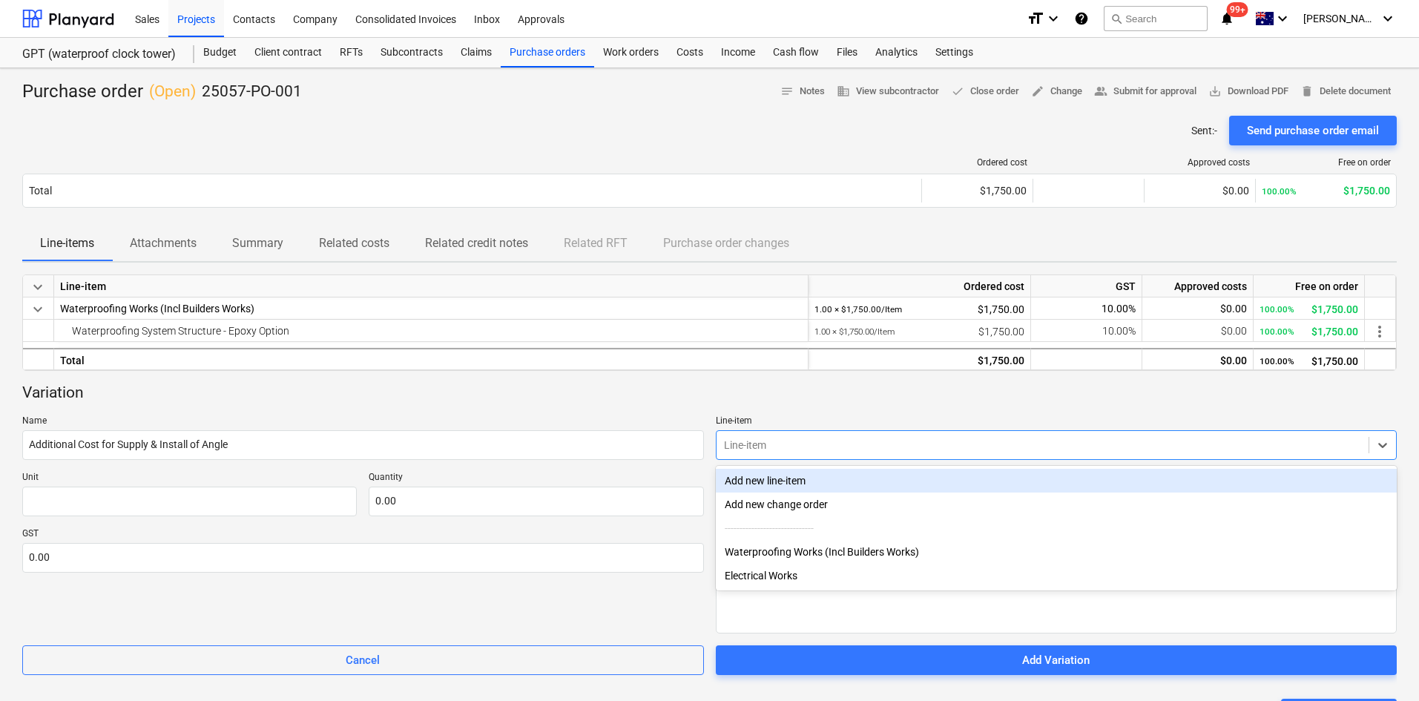
click at [837, 449] on div at bounding box center [1043, 445] width 638 height 15
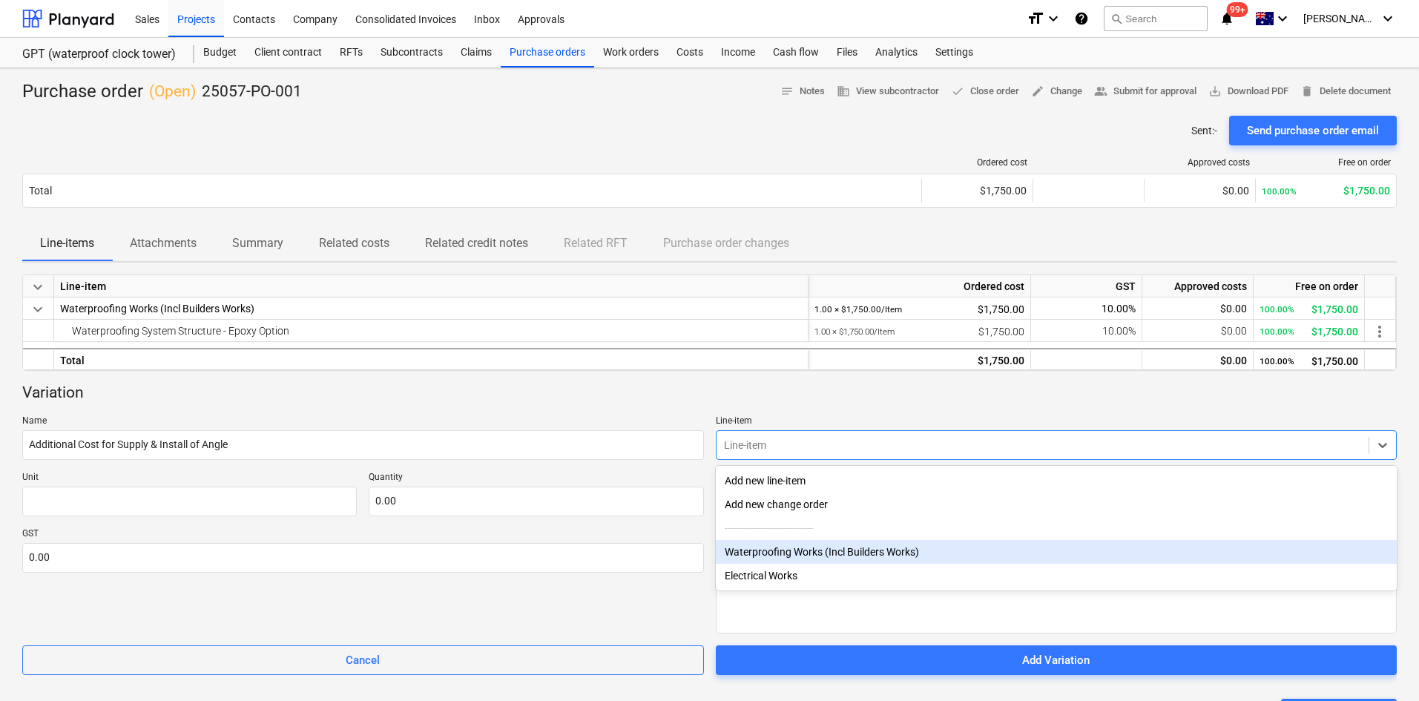
click at [862, 552] on div "Waterproofing Works (Incl Builders Works)" at bounding box center [1056, 552] width 681 height 24
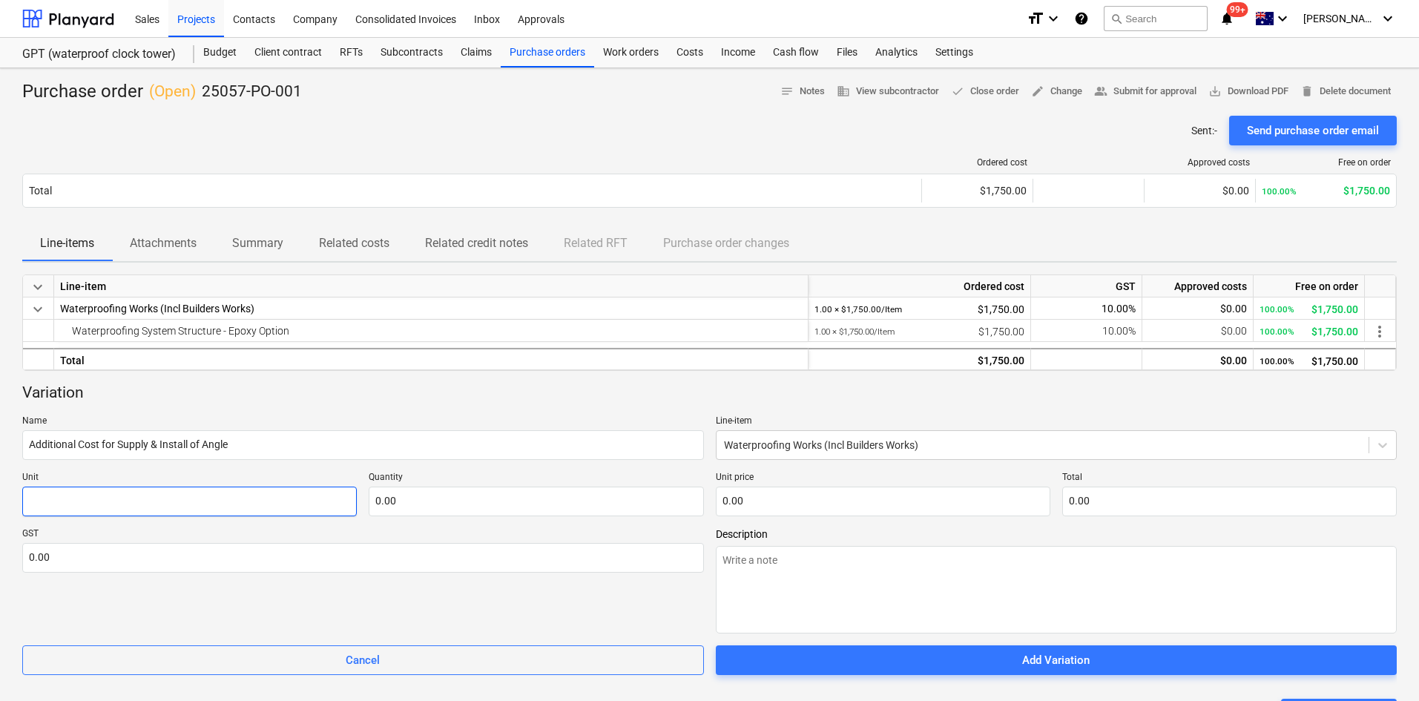
click at [206, 498] on input "text" at bounding box center [189, 501] width 334 height 30
type textarea "x"
type input "I"
type textarea "x"
type input "It"
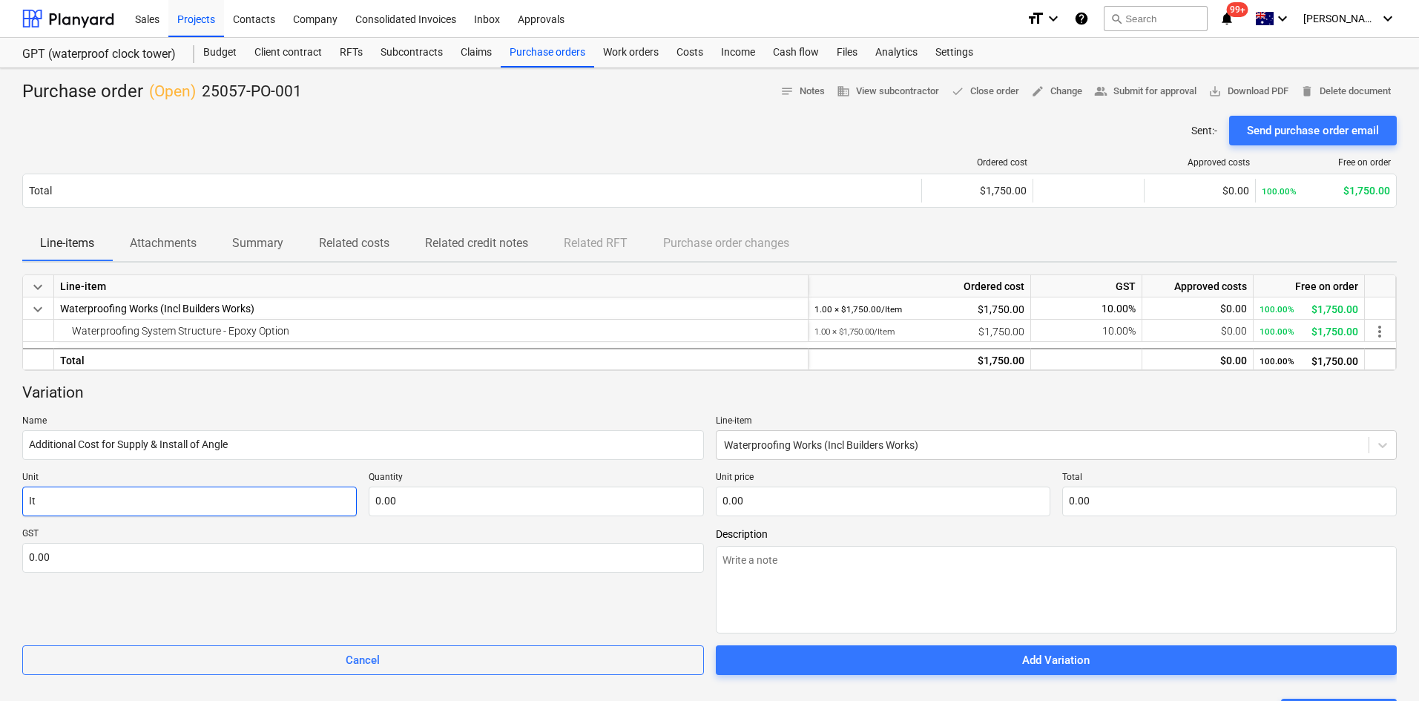
type textarea "x"
type input "Ite"
type textarea "x"
type input "Item"
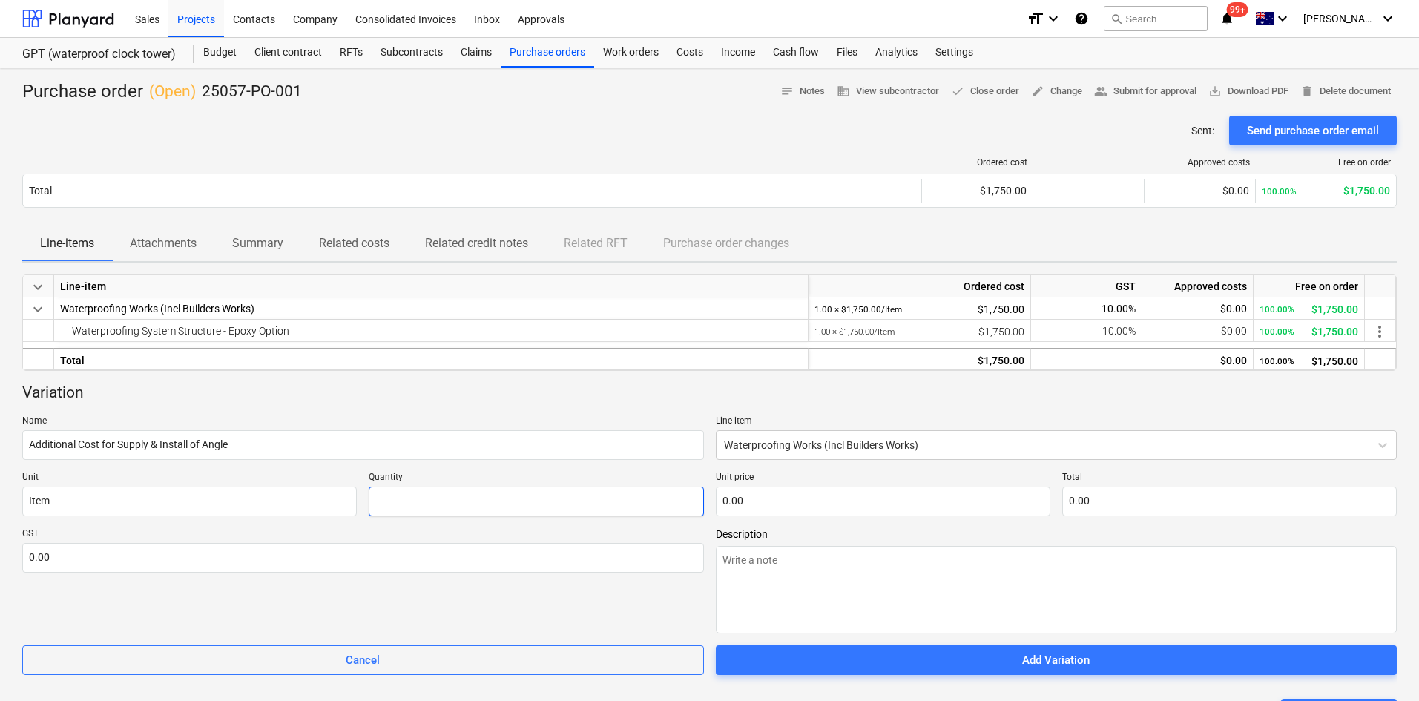
click at [403, 503] on input "text" at bounding box center [536, 501] width 334 height 30
type textarea "x"
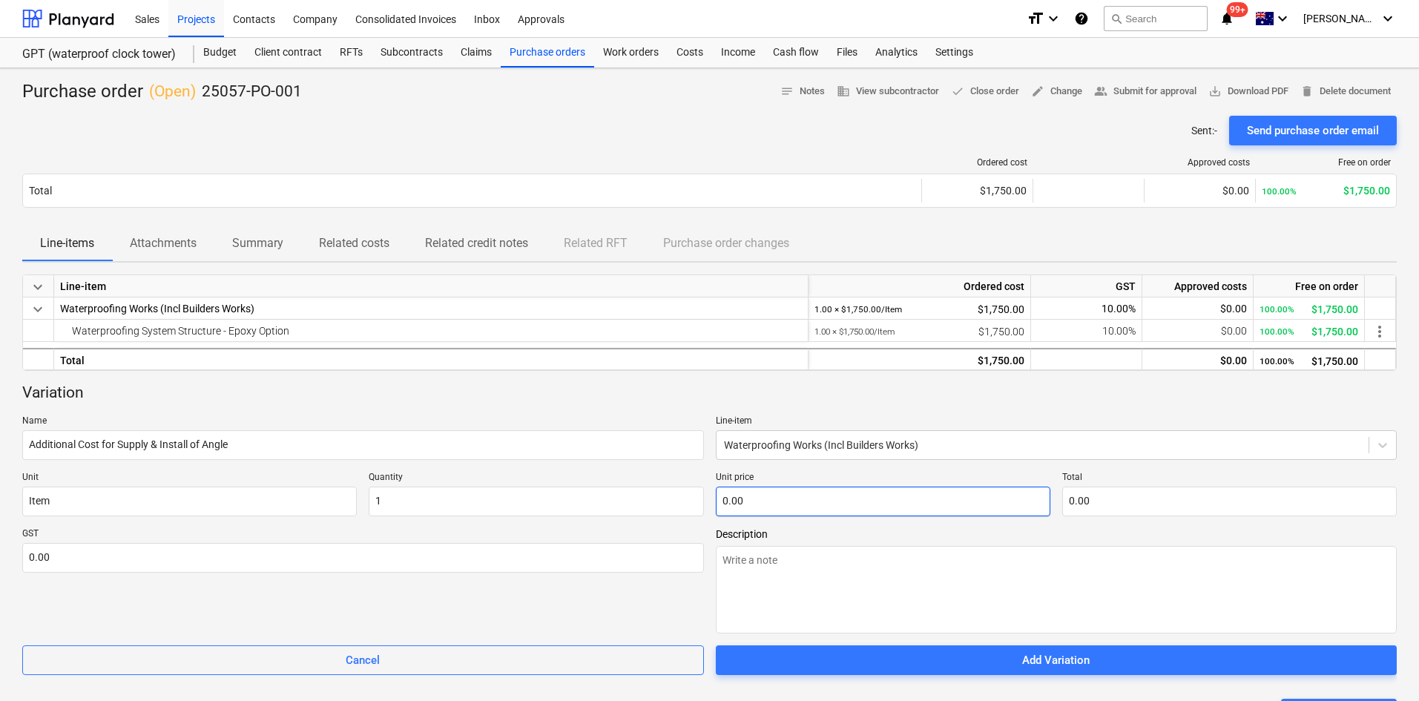
type input "1.00"
click at [756, 509] on input "text" at bounding box center [883, 501] width 334 height 30
type textarea "x"
type input "4"
type input "4.00"
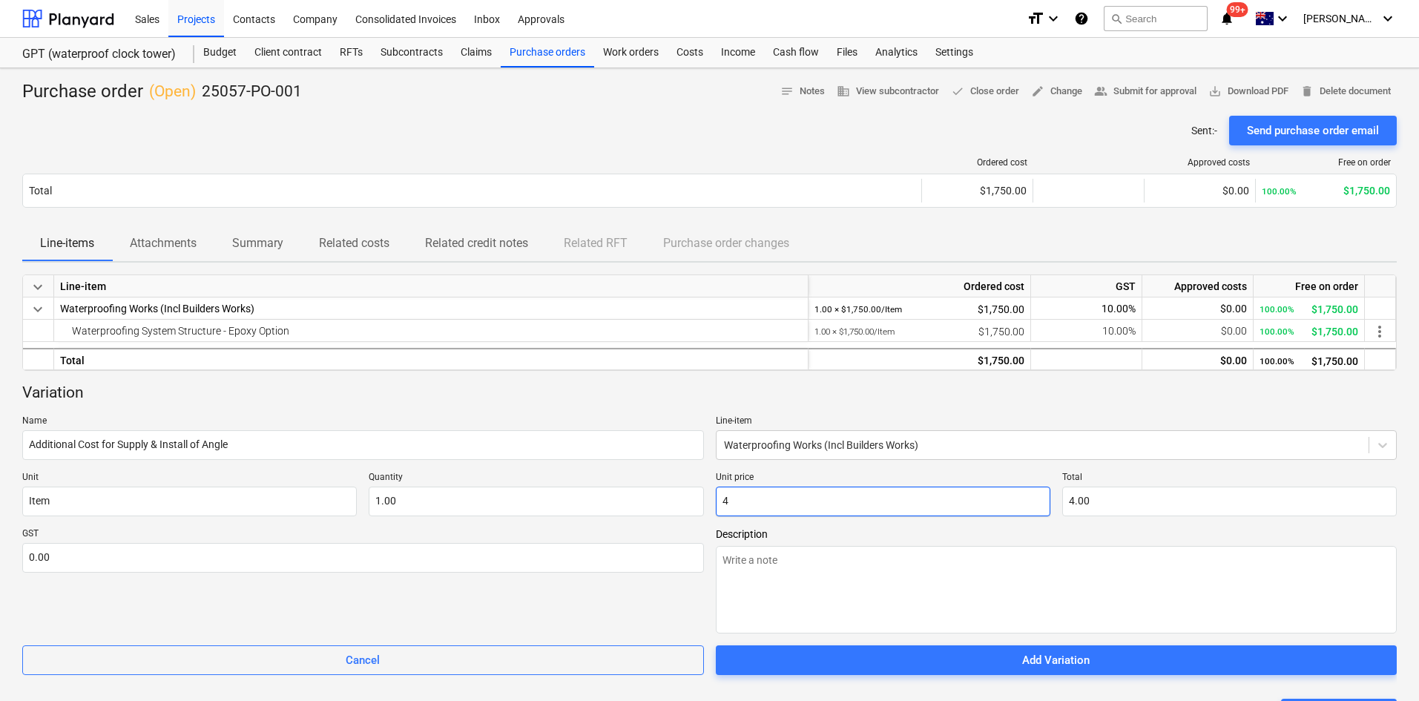
type textarea "x"
type input "45"
type input "45.00"
type textarea "x"
type input "450"
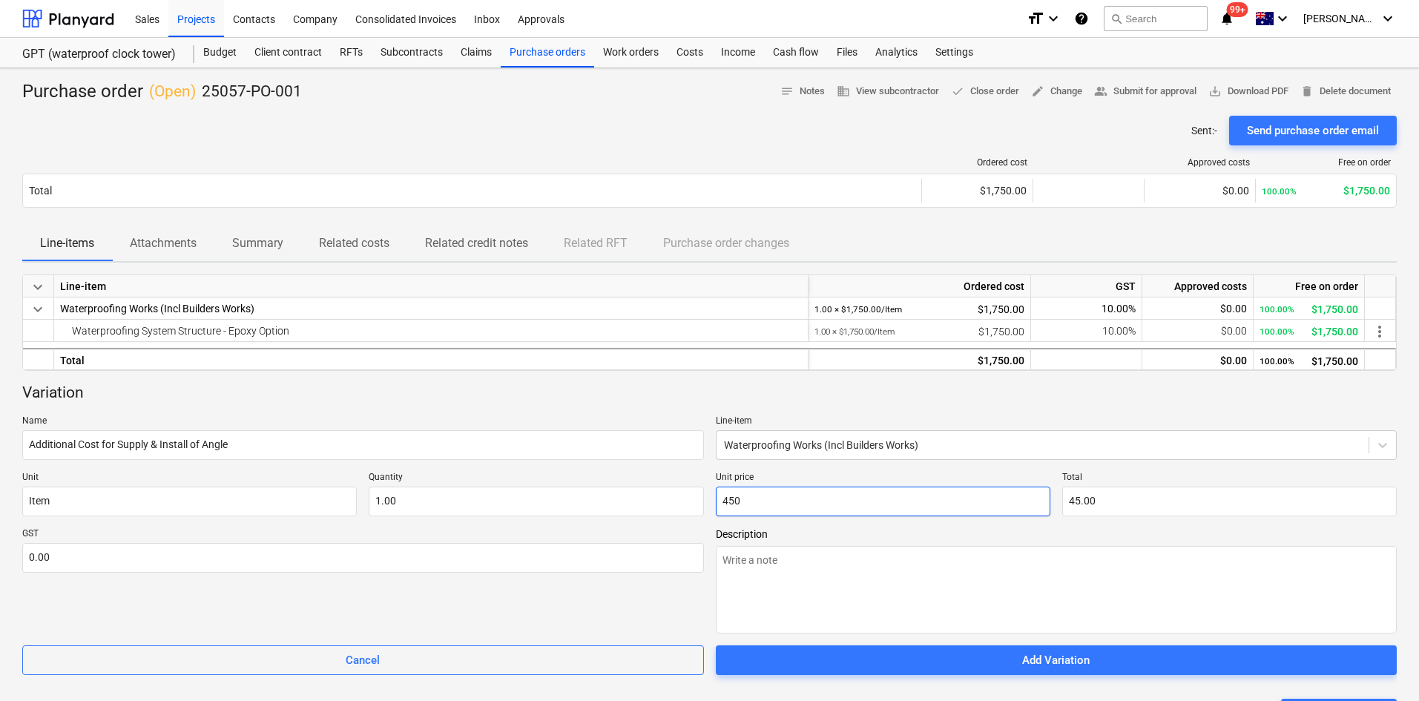
type input "450.00"
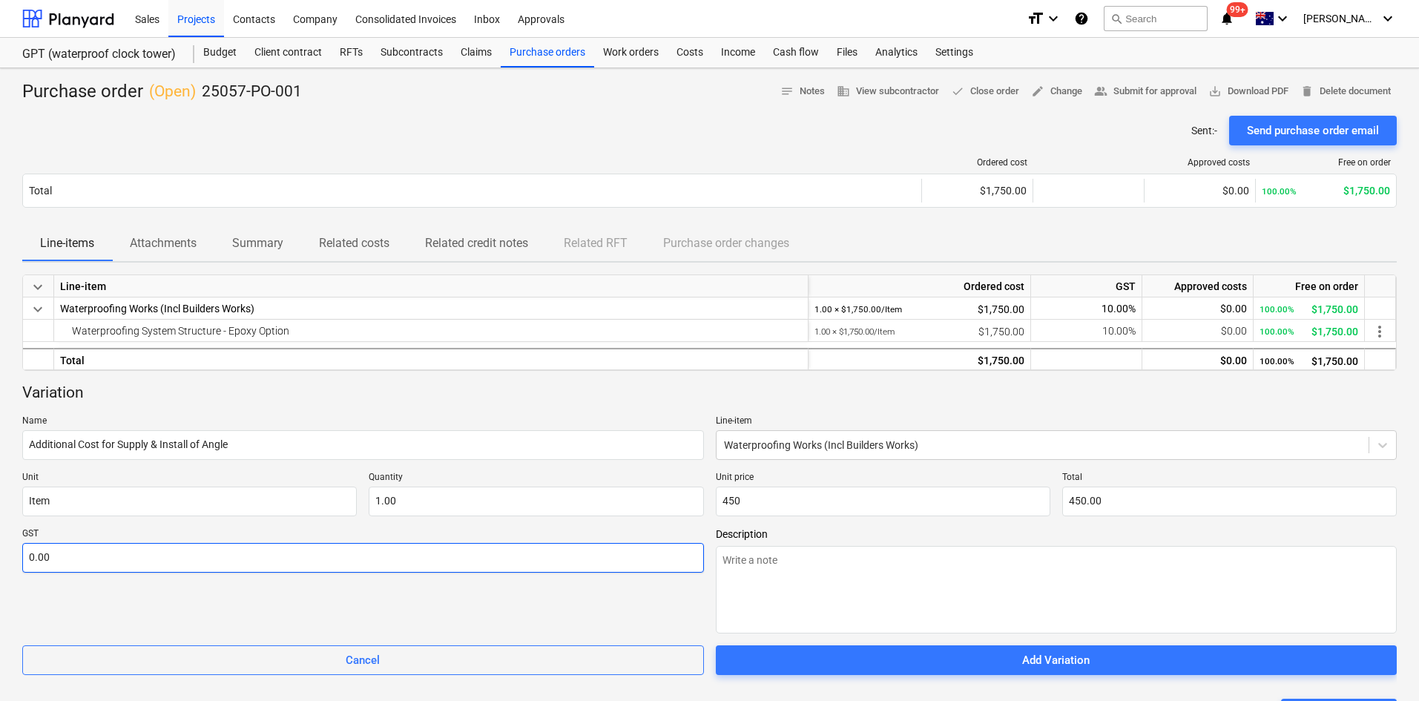
type input "450.00"
click at [601, 560] on input "text" at bounding box center [362, 558] width 681 height 30
type textarea "x"
type input "1"
type textarea "x"
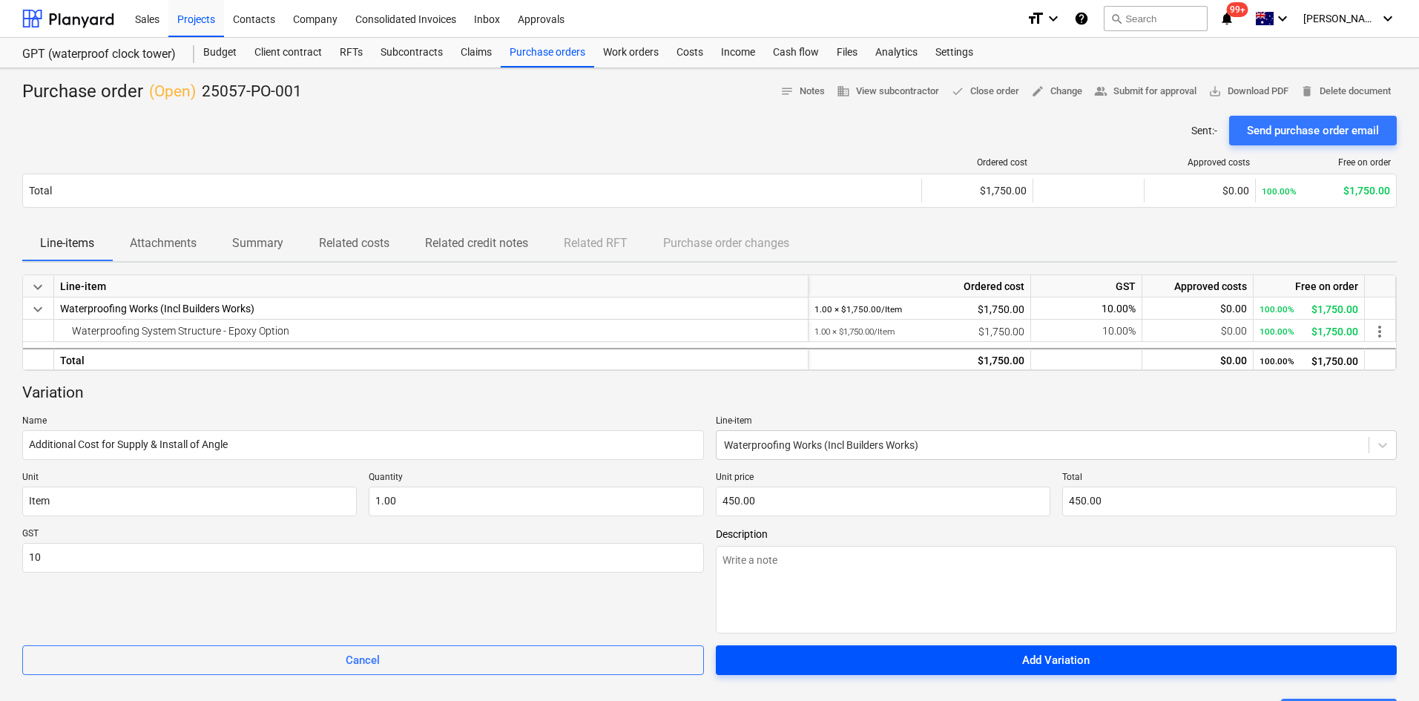
type input "10.00"
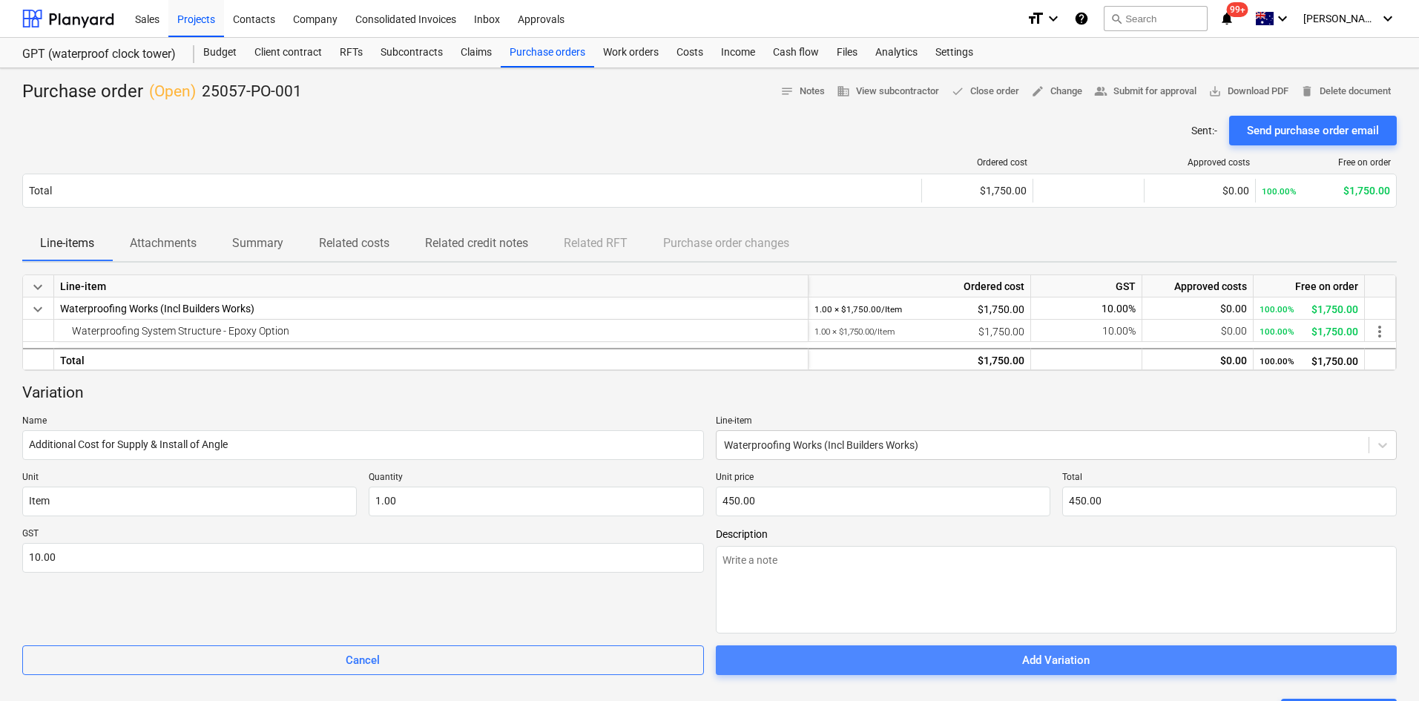
click at [1014, 656] on span "Add Variation" at bounding box center [1056, 659] width 646 height 19
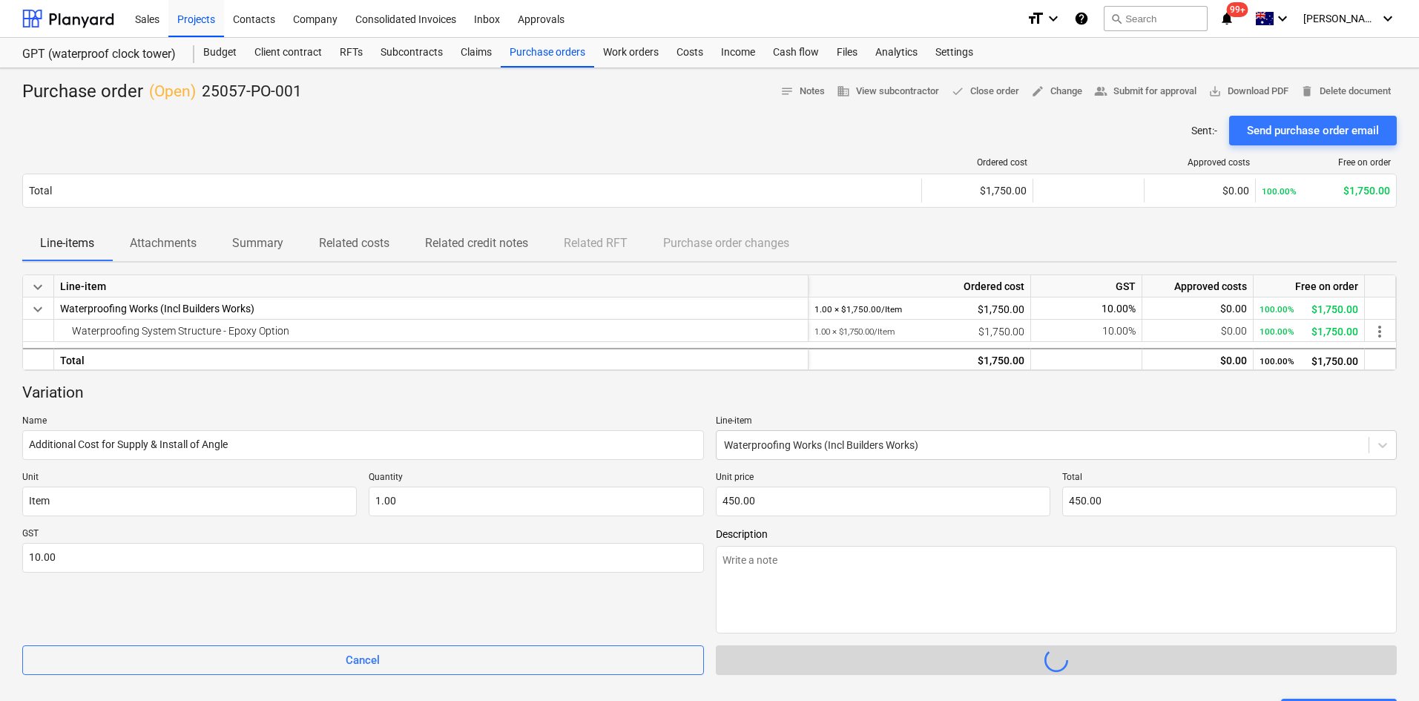
type textarea "x"
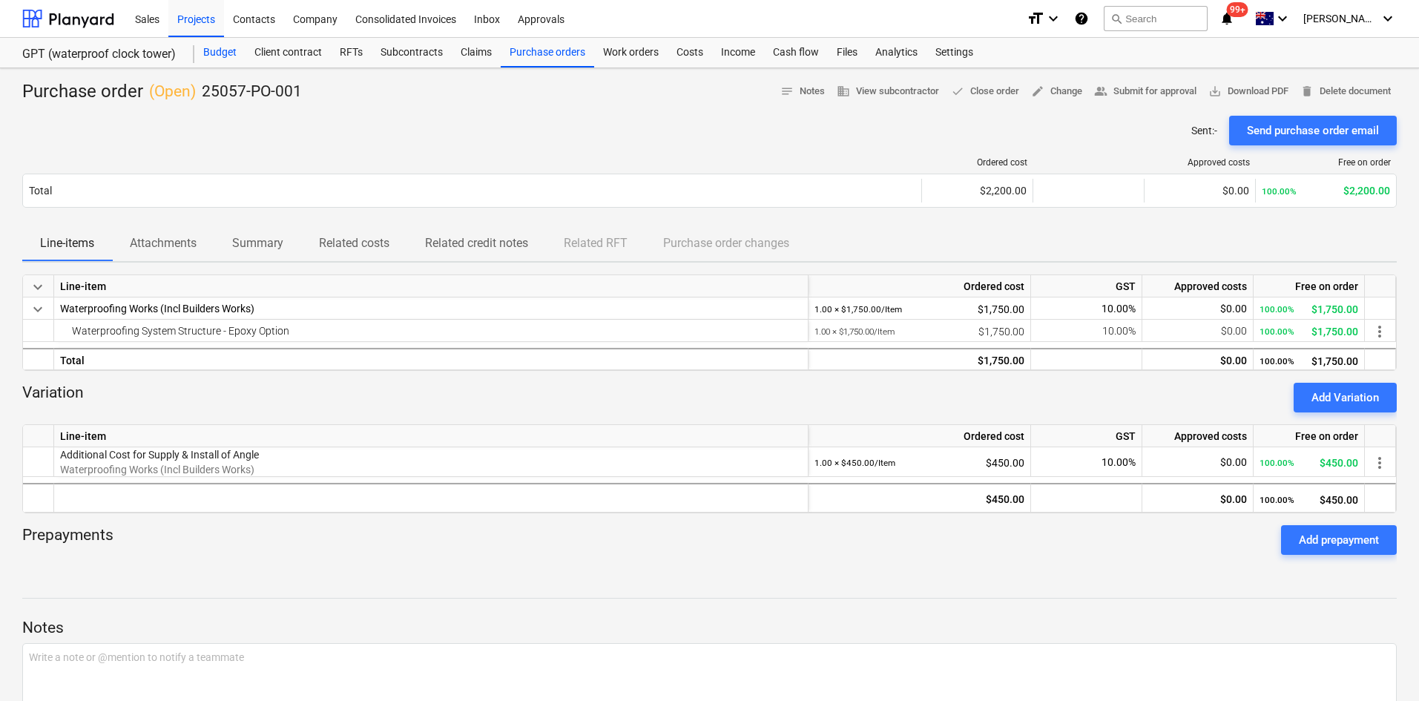
click at [225, 51] on div "Budget" at bounding box center [219, 53] width 51 height 30
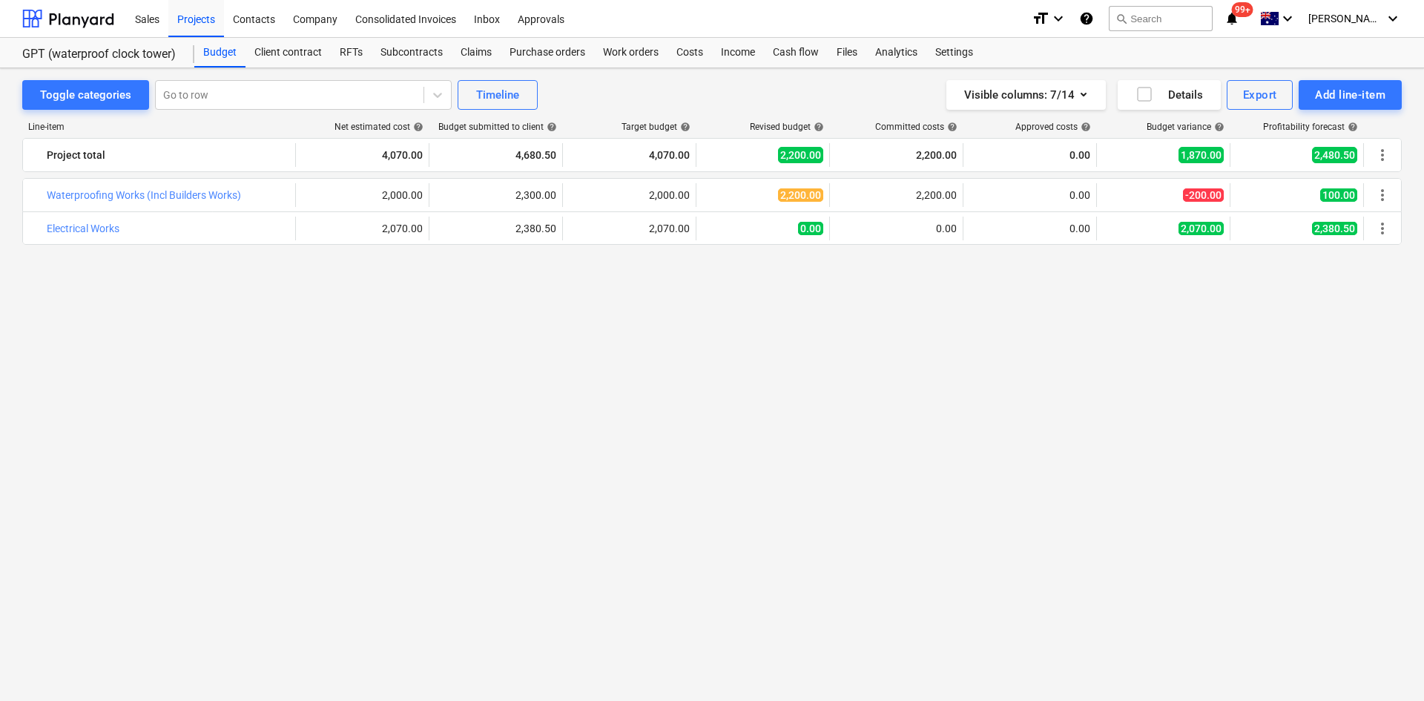
click at [1039, 319] on div "bar_chart Waterproofing Works (Incl Builders Works) edit 2,000.00 edit 2,300.00…" at bounding box center [711, 411] width 1379 height 467
